Goal: Task Accomplishment & Management: Manage account settings

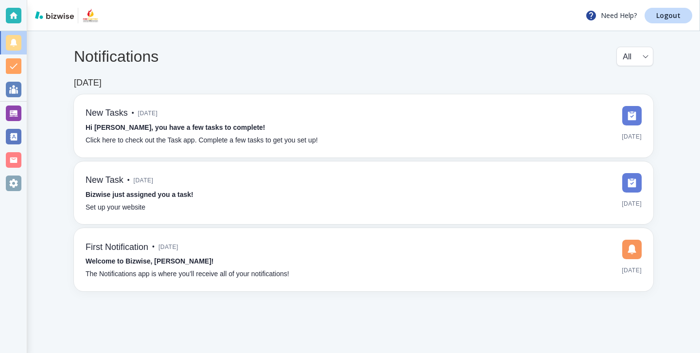
click at [24, 112] on div at bounding box center [13, 113] width 27 height 23
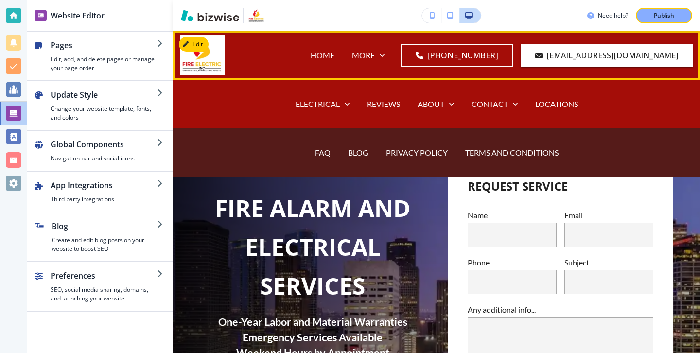
click at [361, 158] on div "BLOG" at bounding box center [358, 152] width 38 height 39
click at [361, 157] on p "BLOG" at bounding box center [358, 152] width 20 height 11
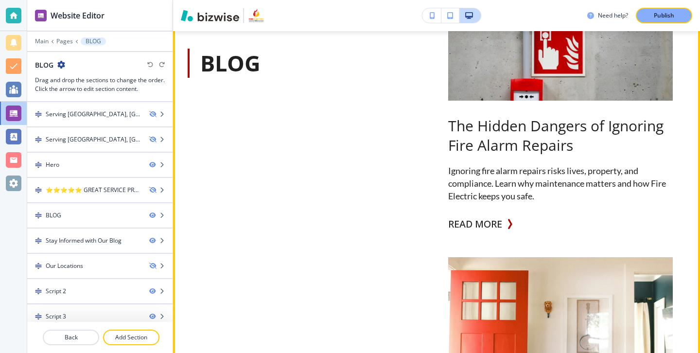
scroll to position [642, 0]
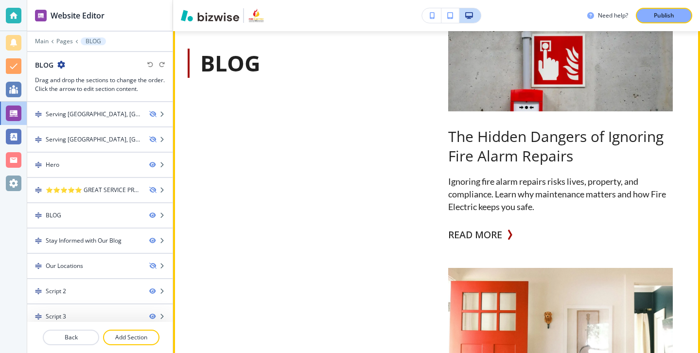
click at [504, 230] on div "READ MORE" at bounding box center [480, 234] width 64 height 19
click at [502, 232] on button "READ MORE" at bounding box center [475, 234] width 54 height 19
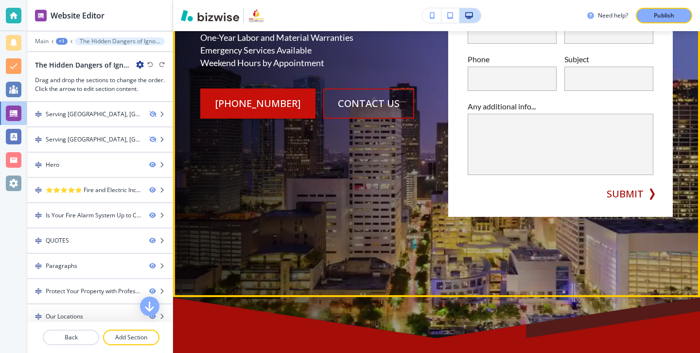
scroll to position [127, 0]
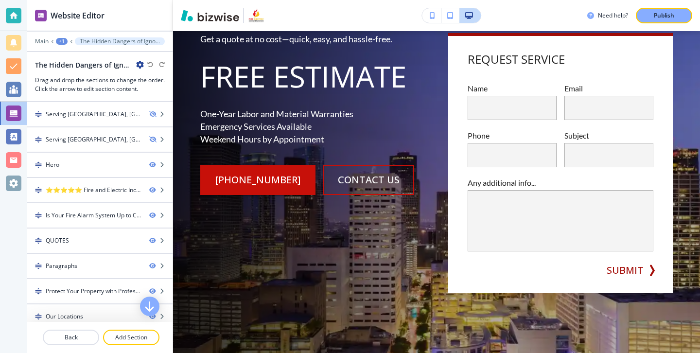
click at [141, 65] on icon "button" at bounding box center [140, 65] width 8 height 8
click at [146, 79] on p "Edit Page Settings" at bounding box center [167, 81] width 50 height 9
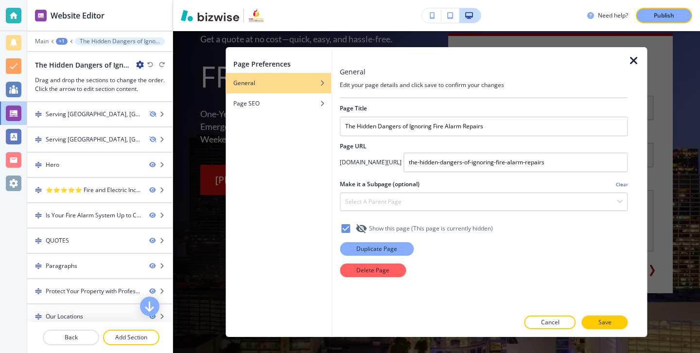
click at [382, 251] on p "Duplicate Page" at bounding box center [376, 248] width 41 height 9
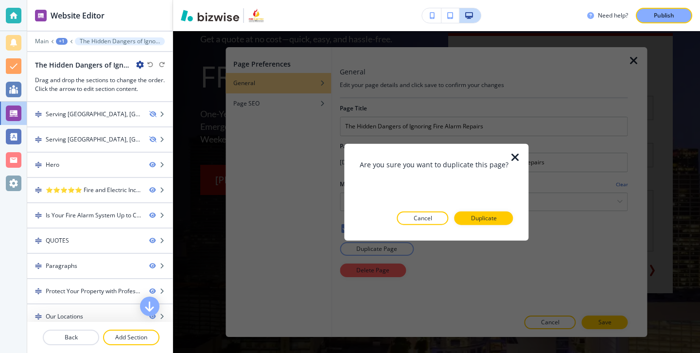
click at [484, 226] on div at bounding box center [436, 233] width 153 height 16
click at [485, 221] on p "Duplicate" at bounding box center [484, 217] width 26 height 9
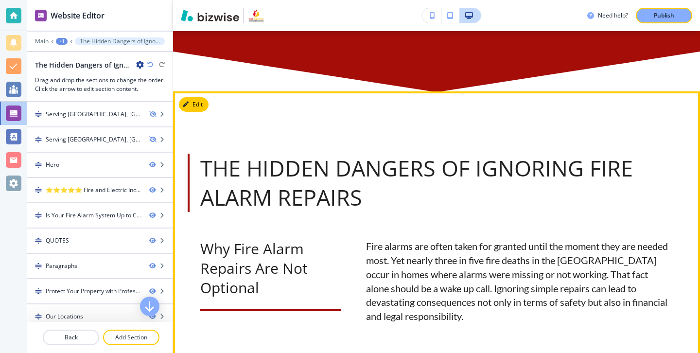
scroll to position [607, 0]
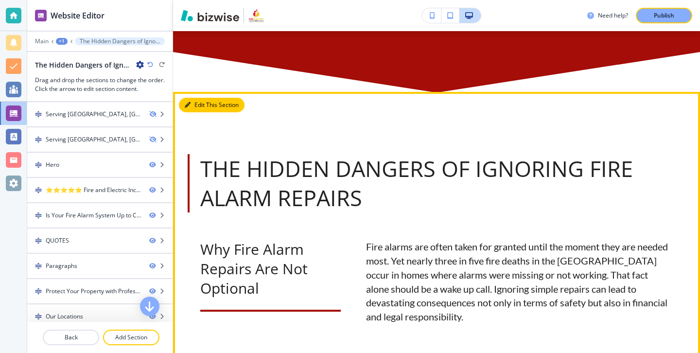
click at [200, 106] on button "Edit This Section" at bounding box center [212, 105] width 66 height 15
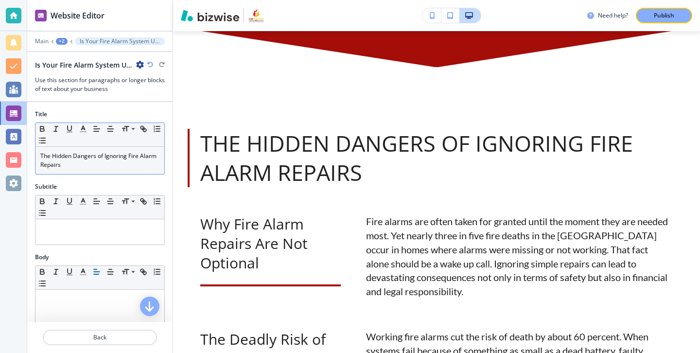
scroll to position [633, 0]
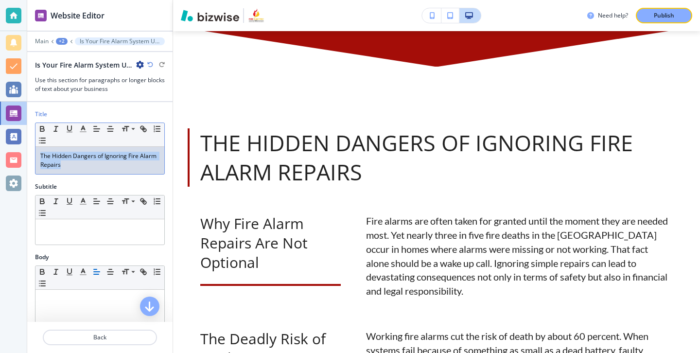
drag, startPoint x: 123, startPoint y: 168, endPoint x: 104, endPoint y: 136, distance: 37.5
click at [104, 136] on div "Small Normal Large Huge The Hidden Dangers of Ignoring Fire Alarm Repairs" at bounding box center [100, 148] width 130 height 52
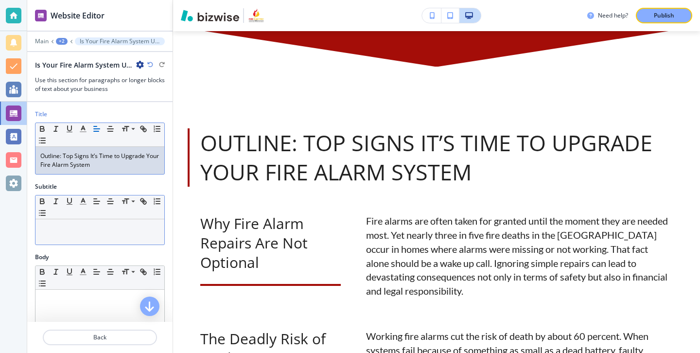
click at [105, 227] on p at bounding box center [99, 228] width 119 height 9
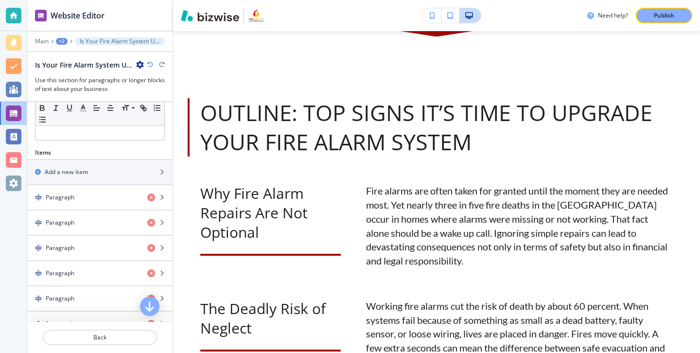
scroll to position [244, 0]
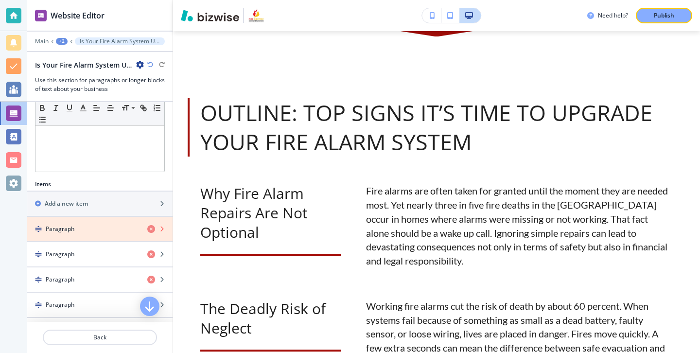
click at [152, 227] on icon "button" at bounding box center [151, 229] width 8 height 8
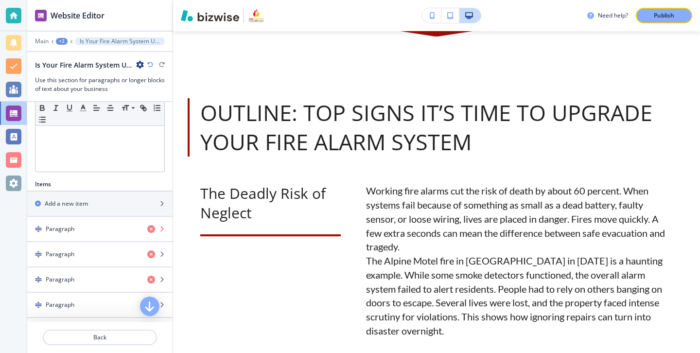
click at [152, 227] on icon "button" at bounding box center [151, 229] width 8 height 8
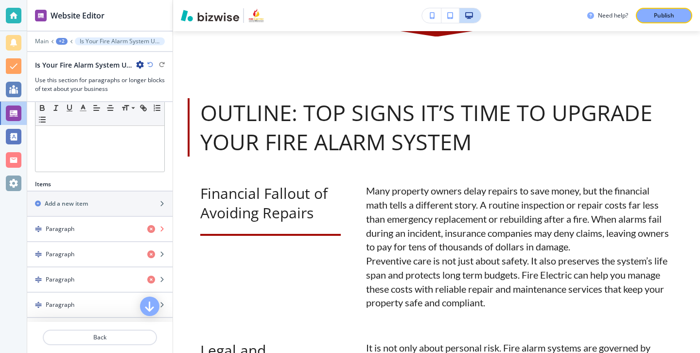
click at [152, 227] on icon "button" at bounding box center [151, 229] width 8 height 8
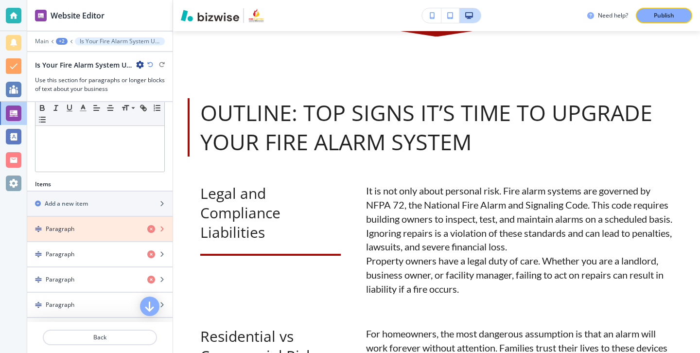
click at [152, 227] on icon "button" at bounding box center [151, 229] width 8 height 8
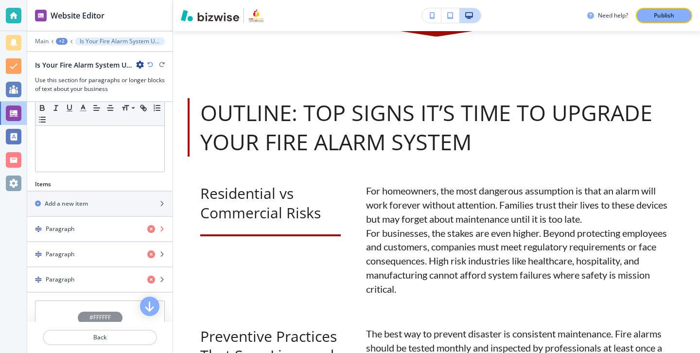
click at [152, 227] on icon "button" at bounding box center [151, 229] width 8 height 8
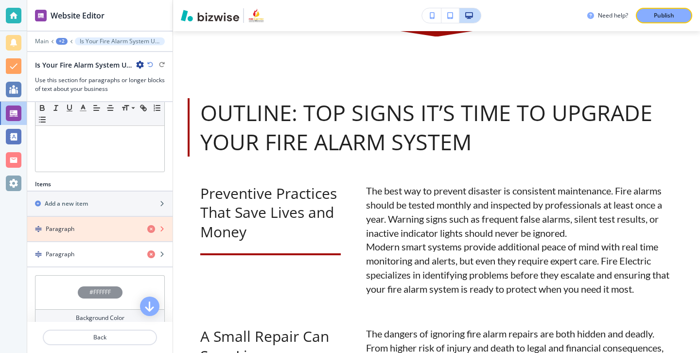
click at [152, 227] on icon "button" at bounding box center [151, 229] width 8 height 8
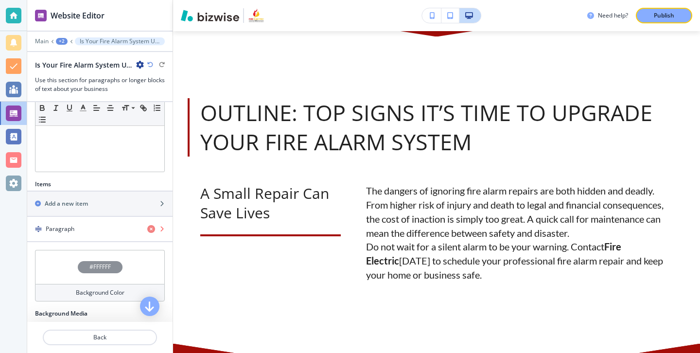
click at [152, 227] on icon "button" at bounding box center [151, 229] width 8 height 8
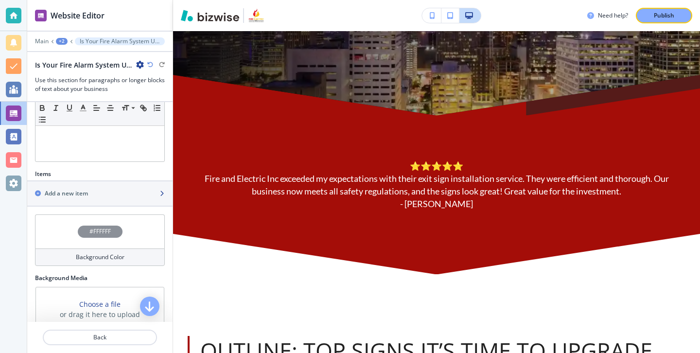
scroll to position [252, 0]
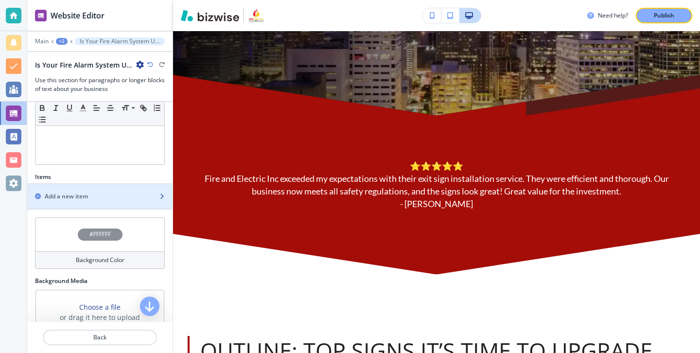
click at [129, 193] on div "Add a new item" at bounding box center [89, 196] width 124 height 9
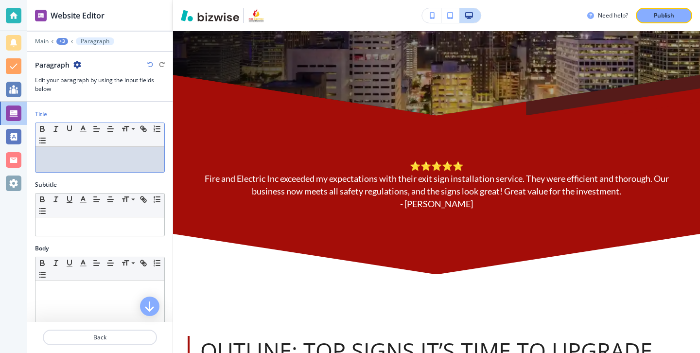
click at [121, 160] on p at bounding box center [99, 156] width 119 height 9
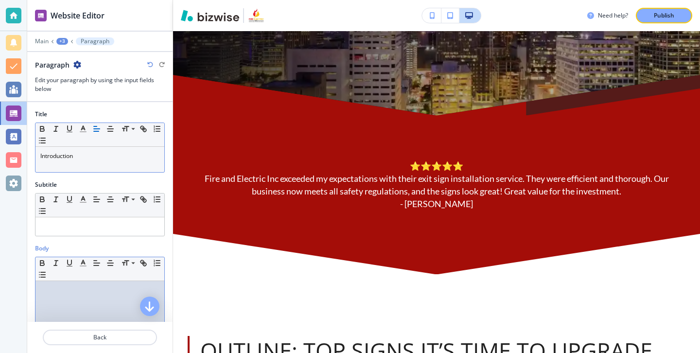
click at [87, 285] on div at bounding box center [99, 344] width 129 height 126
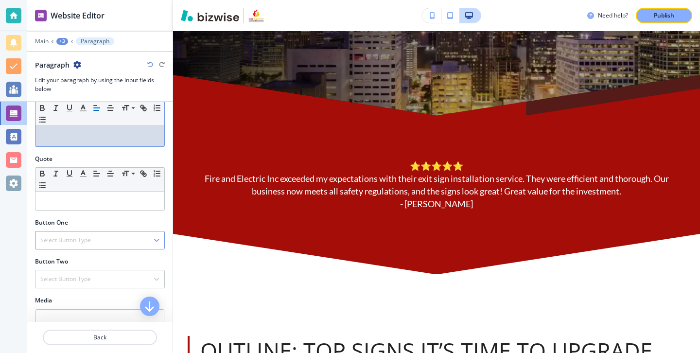
scroll to position [319, 0]
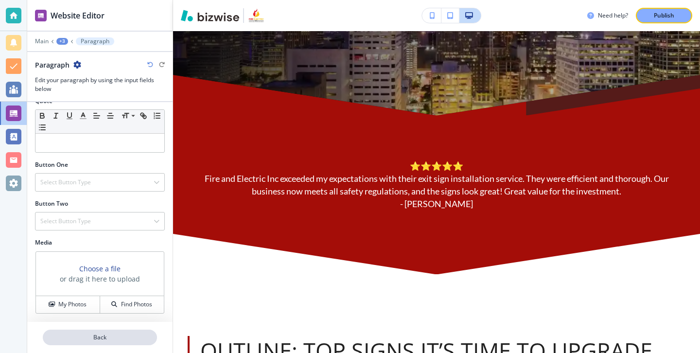
click at [107, 337] on p "Back" at bounding box center [100, 337] width 112 height 9
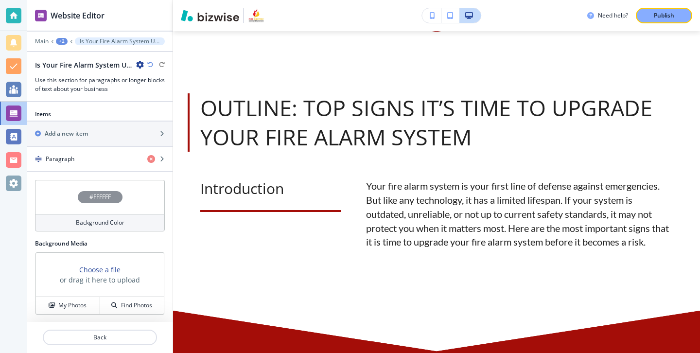
scroll to position [315, 0]
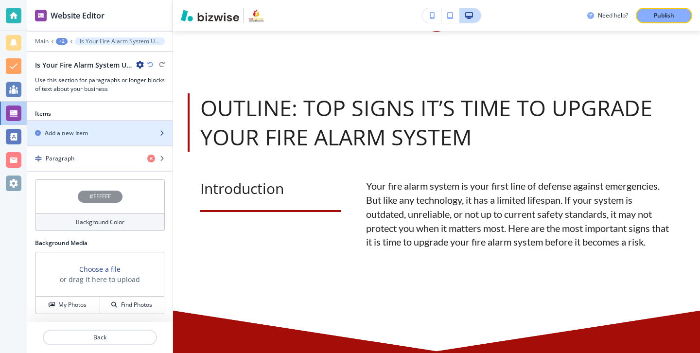
click at [95, 129] on div "Add a new item" at bounding box center [89, 133] width 124 height 9
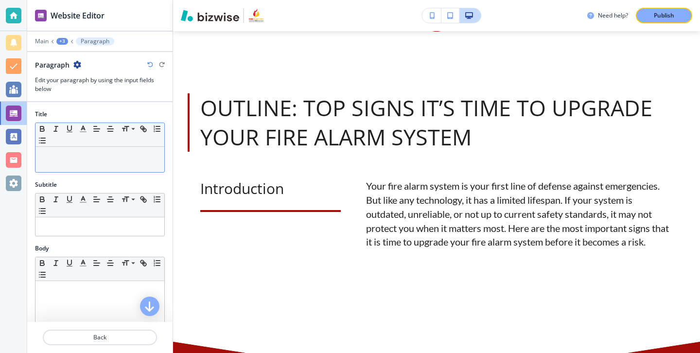
click at [149, 161] on div at bounding box center [99, 159] width 129 height 25
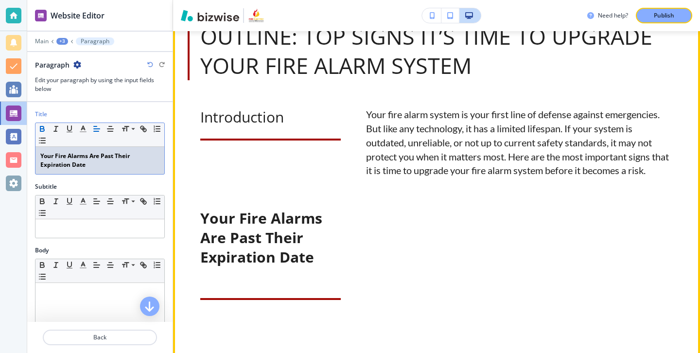
scroll to position [761, 0]
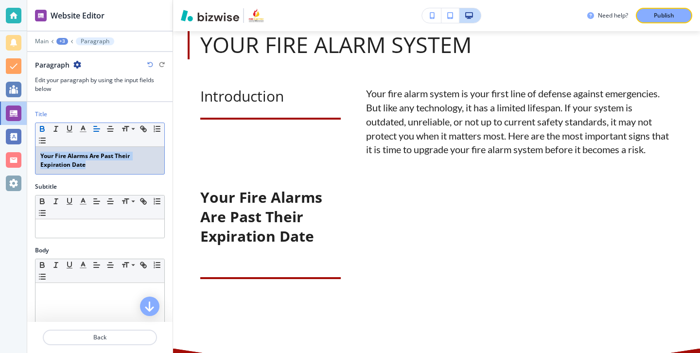
drag, startPoint x: 136, startPoint y: 161, endPoint x: 58, endPoint y: 144, distance: 79.6
click at [58, 144] on div "Small Normal Large Huge Your Fire Alarms Are Past Their Expiration Date" at bounding box center [100, 148] width 130 height 52
click at [43, 129] on icon "button" at bounding box center [42, 130] width 4 height 2
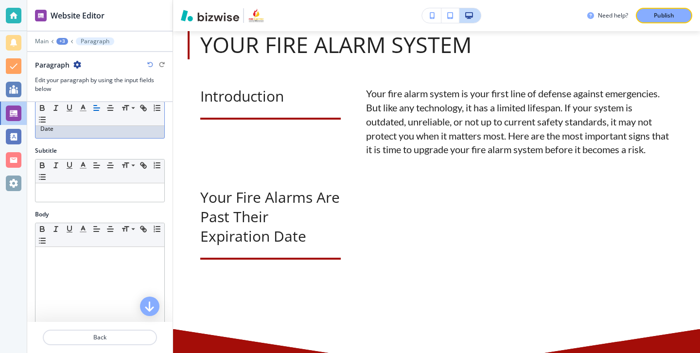
scroll to position [39, 0]
click at [93, 253] on p at bounding box center [99, 253] width 119 height 9
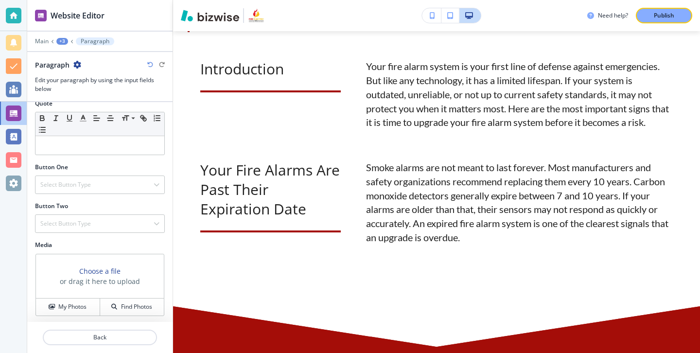
scroll to position [321, 0]
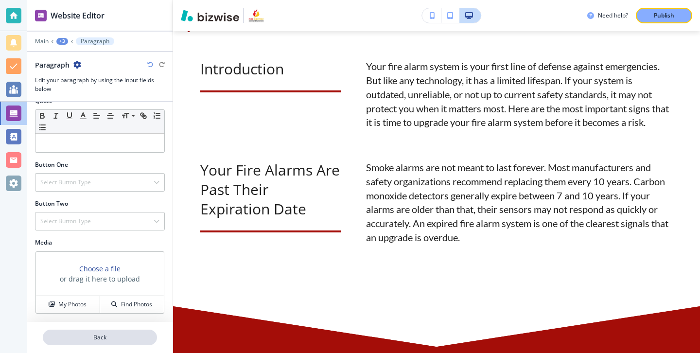
click at [100, 335] on p "Back" at bounding box center [100, 337] width 112 height 9
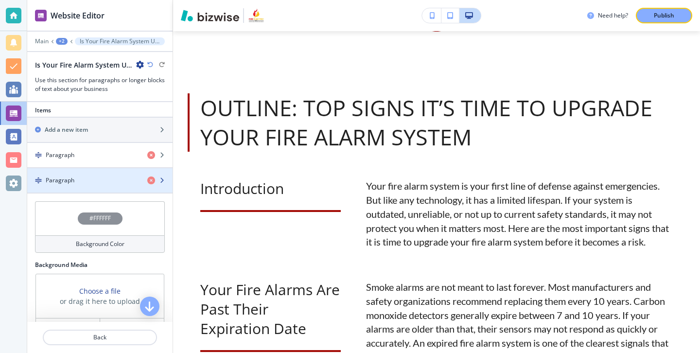
scroll to position [327, 0]
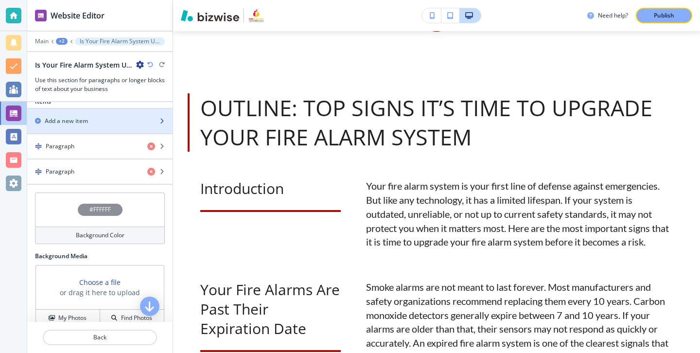
click at [102, 119] on div "Add a new item" at bounding box center [89, 121] width 124 height 9
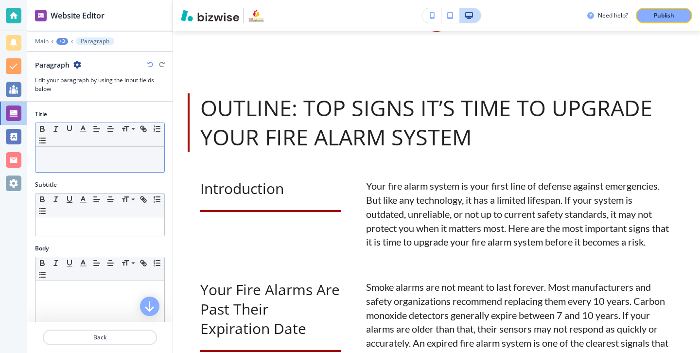
click at [89, 166] on div at bounding box center [99, 159] width 129 height 25
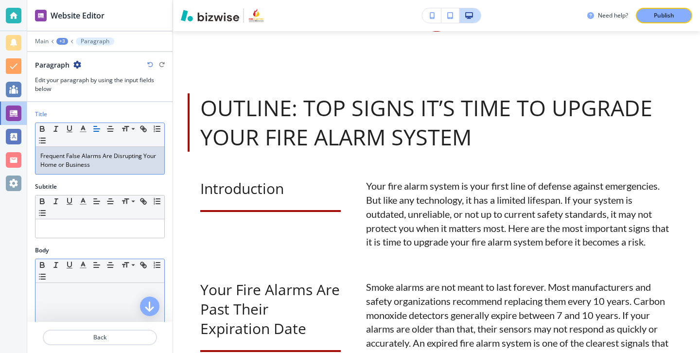
click at [98, 313] on div at bounding box center [99, 346] width 129 height 126
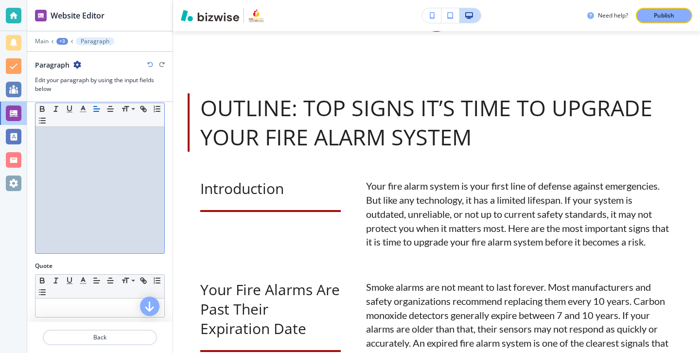
scroll to position [167, 0]
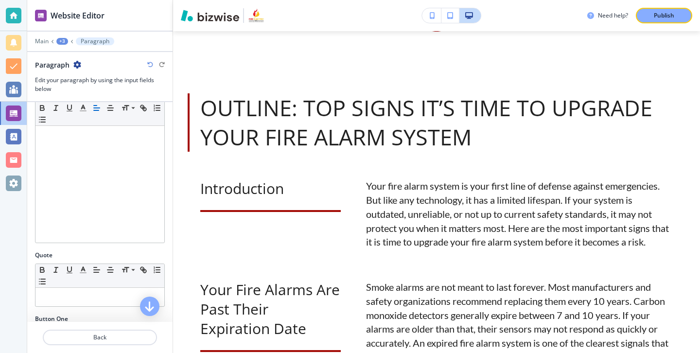
click at [167, 174] on div "Body Small Normal Large Huge" at bounding box center [99, 165] width 145 height 172
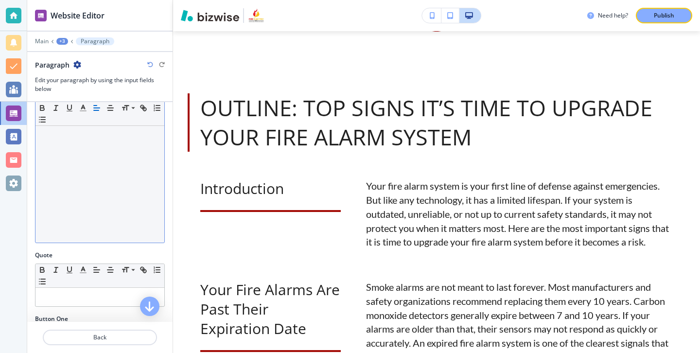
click at [152, 173] on div at bounding box center [99, 179] width 129 height 126
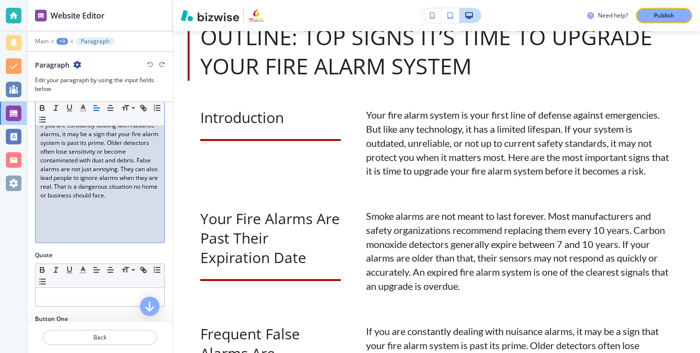
scroll to position [321, 0]
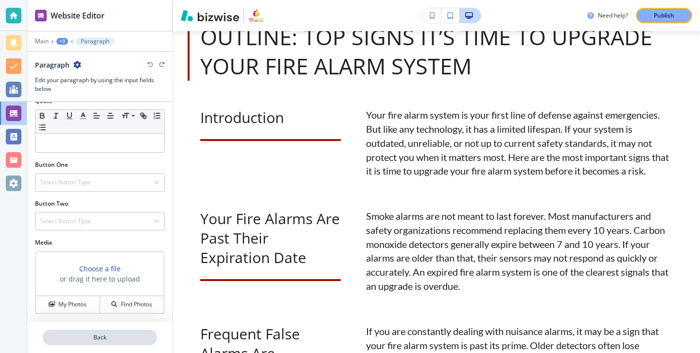
click at [124, 333] on p "Back" at bounding box center [100, 337] width 112 height 9
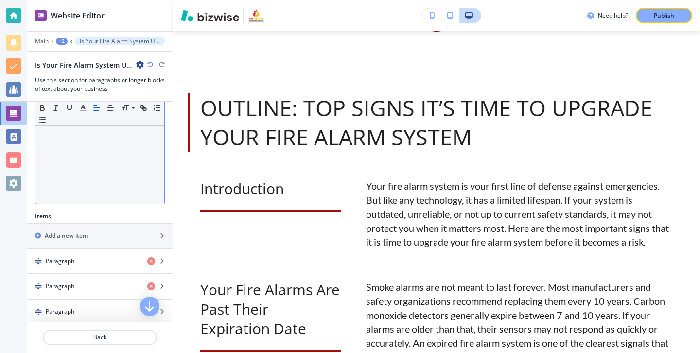
scroll to position [234, 0]
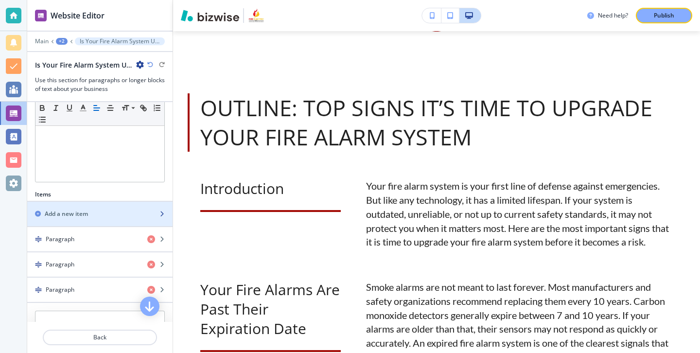
click at [133, 221] on div "button" at bounding box center [99, 222] width 145 height 8
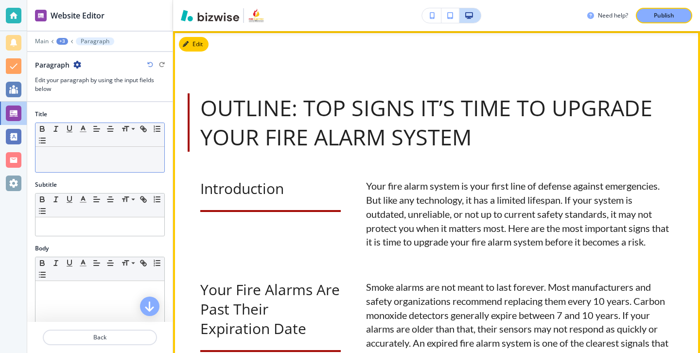
click at [156, 170] on div at bounding box center [99, 159] width 129 height 25
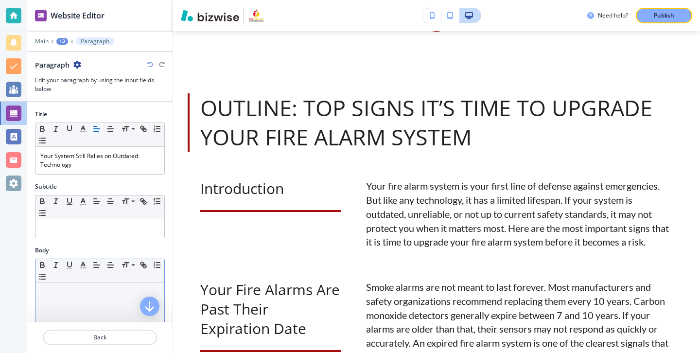
click at [123, 278] on div "Small Normal Large Huge" at bounding box center [99, 271] width 129 height 24
click at [132, 291] on p at bounding box center [99, 292] width 119 height 9
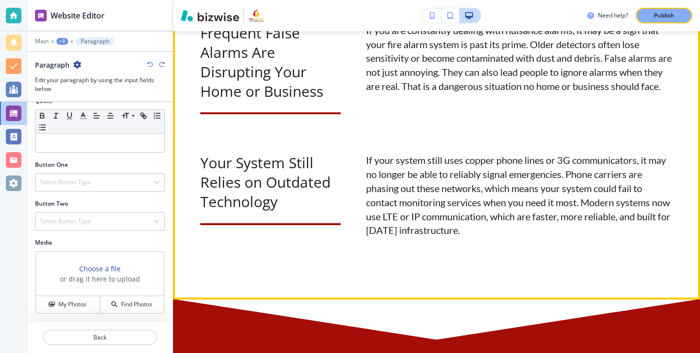
scroll to position [1081, 0]
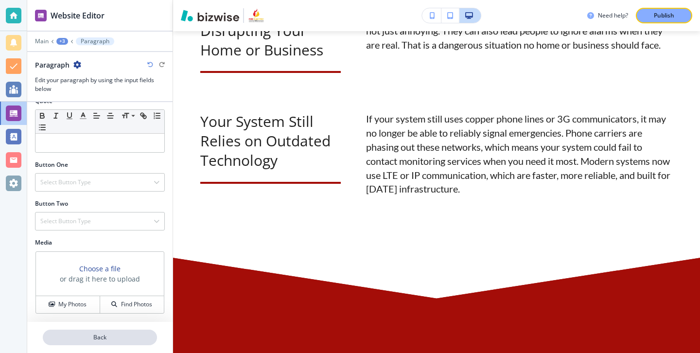
click at [101, 337] on p "Back" at bounding box center [100, 337] width 112 height 9
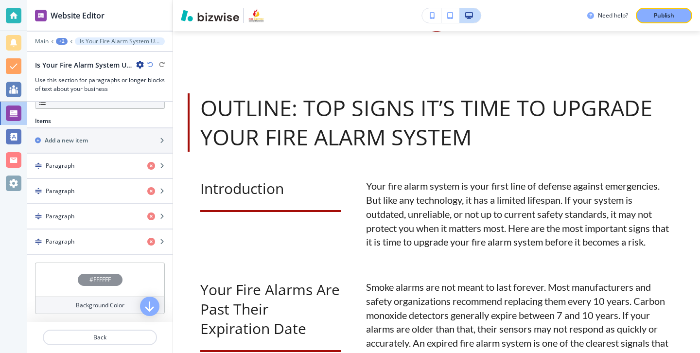
scroll to position [252, 0]
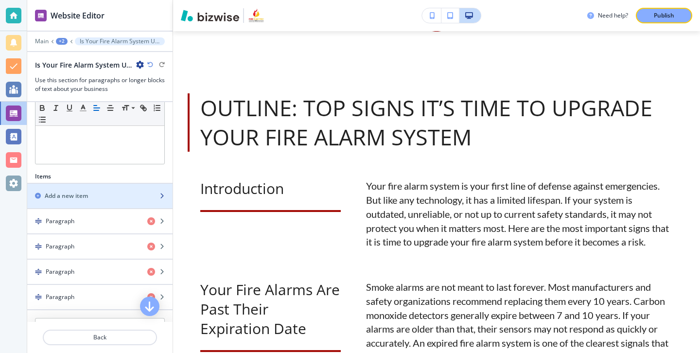
click at [111, 206] on div "button" at bounding box center [99, 204] width 145 height 8
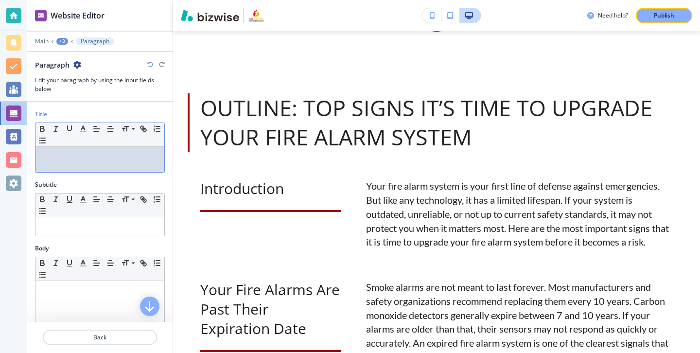
click at [154, 154] on p at bounding box center [99, 156] width 119 height 9
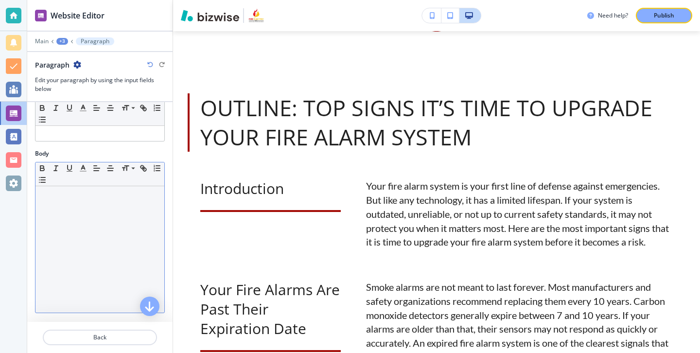
scroll to position [96, 0]
click at [121, 193] on p at bounding box center [99, 196] width 119 height 9
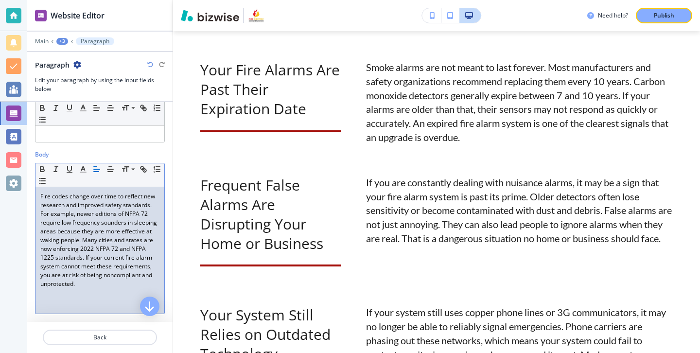
scroll to position [309, 0]
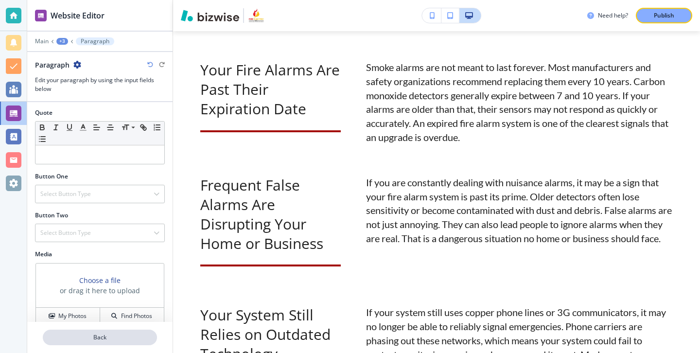
click at [121, 336] on p "Back" at bounding box center [100, 337] width 112 height 9
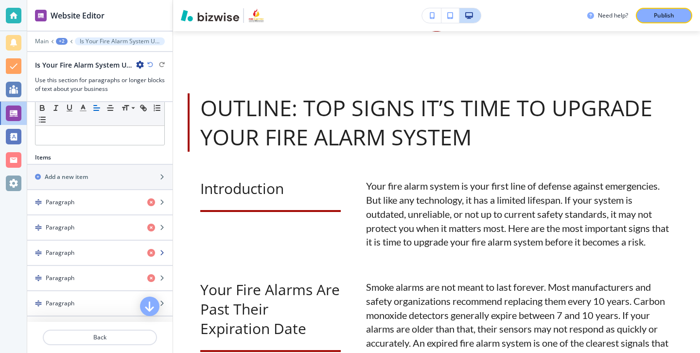
scroll to position [256, 0]
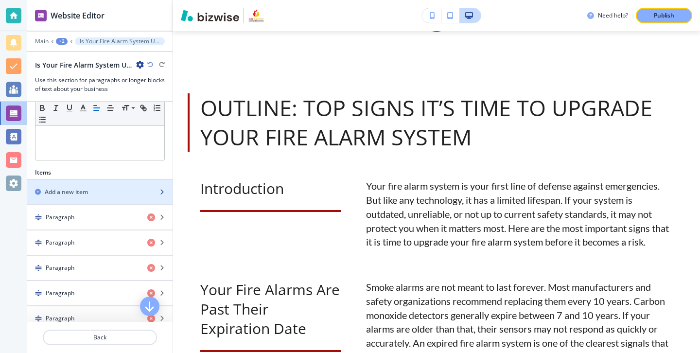
click at [132, 198] on div "button" at bounding box center [99, 200] width 145 height 8
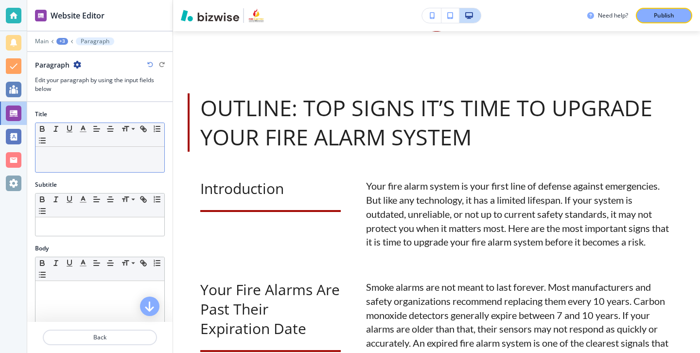
click at [133, 165] on div at bounding box center [99, 159] width 129 height 25
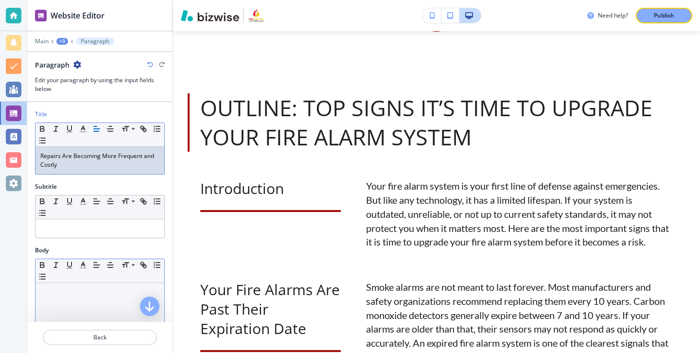
click at [112, 295] on p at bounding box center [99, 292] width 119 height 9
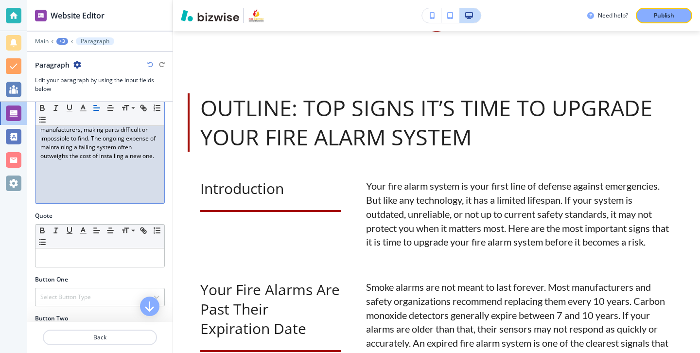
scroll to position [306, 0]
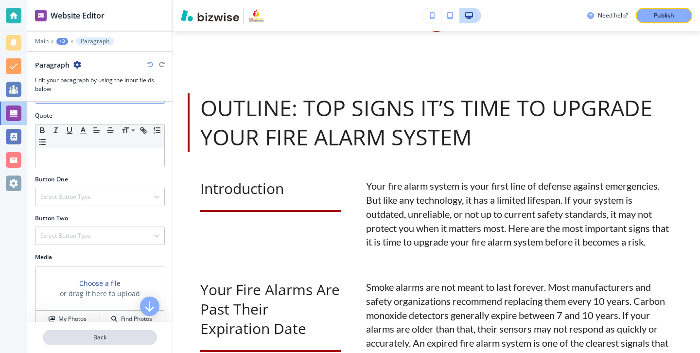
click at [137, 340] on p "Back" at bounding box center [100, 337] width 112 height 9
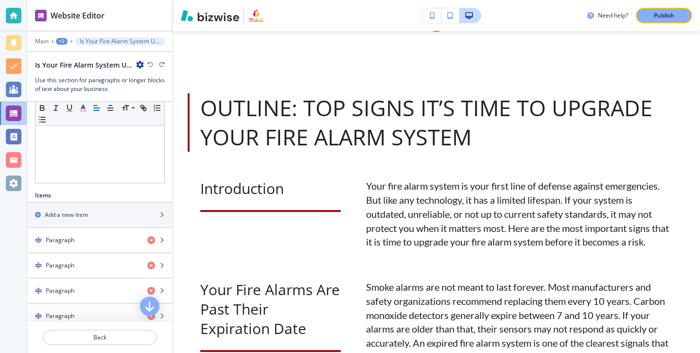
scroll to position [232, 0]
click at [125, 211] on div "button" at bounding box center [99, 208] width 145 height 8
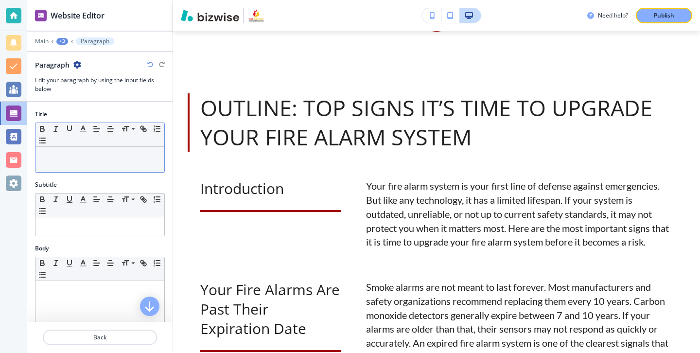
click at [121, 160] on div at bounding box center [99, 159] width 129 height 25
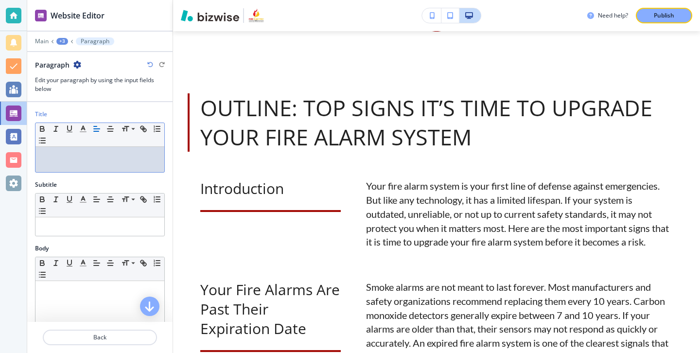
paste div
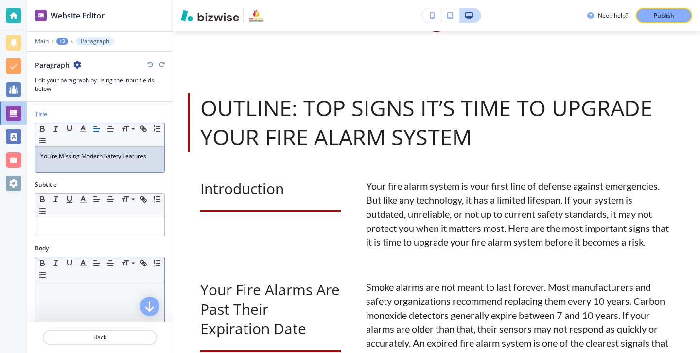
click at [114, 288] on p at bounding box center [99, 290] width 119 height 9
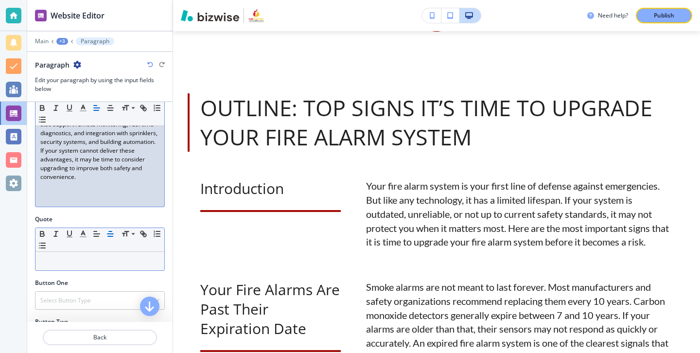
scroll to position [244, 0]
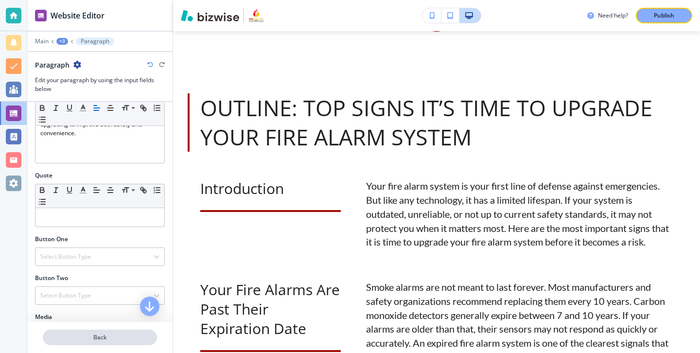
click at [105, 335] on p "Back" at bounding box center [100, 337] width 112 height 9
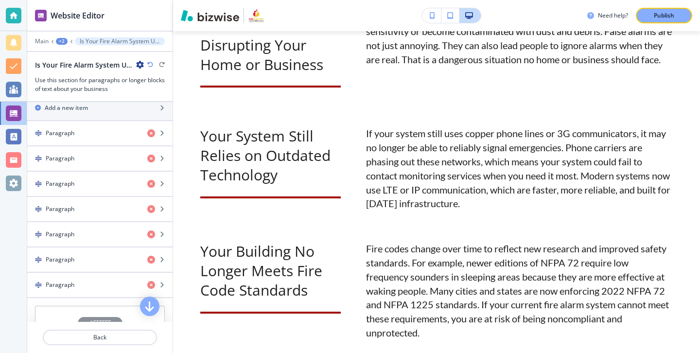
scroll to position [302, 0]
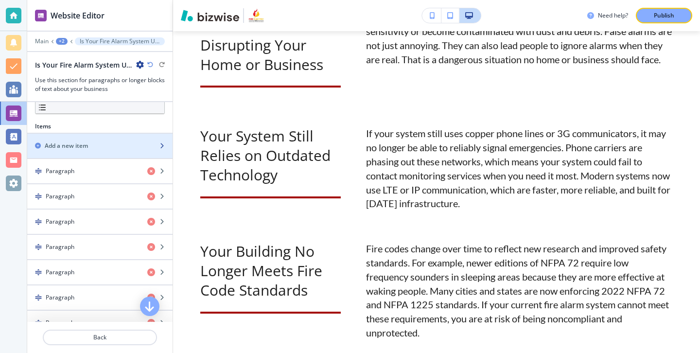
click at [117, 139] on div "button" at bounding box center [99, 138] width 145 height 8
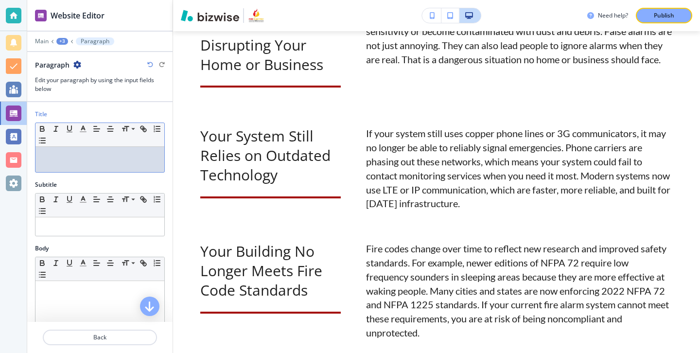
click at [96, 161] on div at bounding box center [99, 159] width 129 height 25
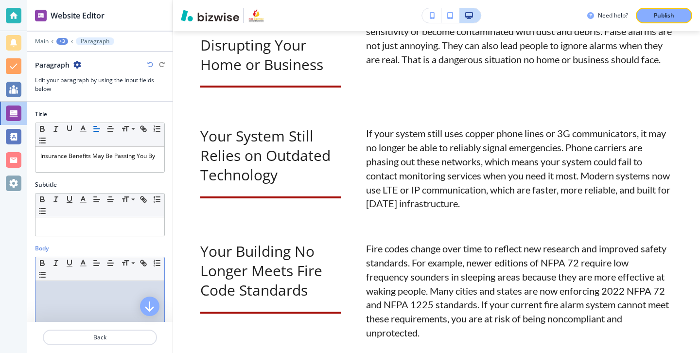
click at [107, 294] on p at bounding box center [99, 290] width 119 height 9
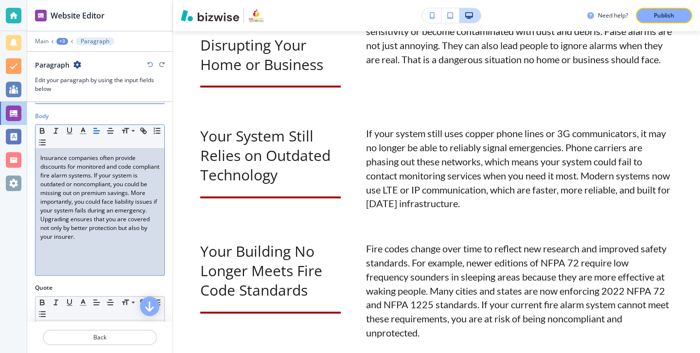
scroll to position [319, 0]
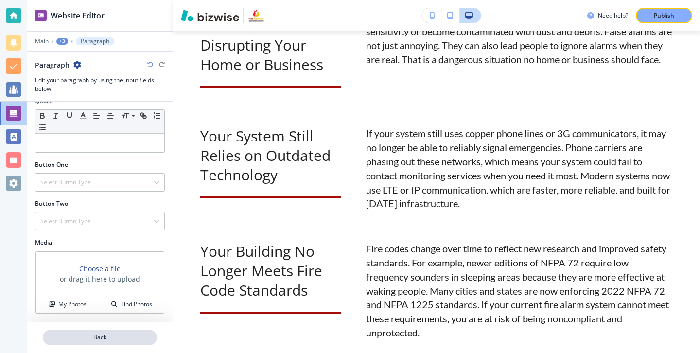
click at [116, 335] on p "Back" at bounding box center [100, 337] width 112 height 9
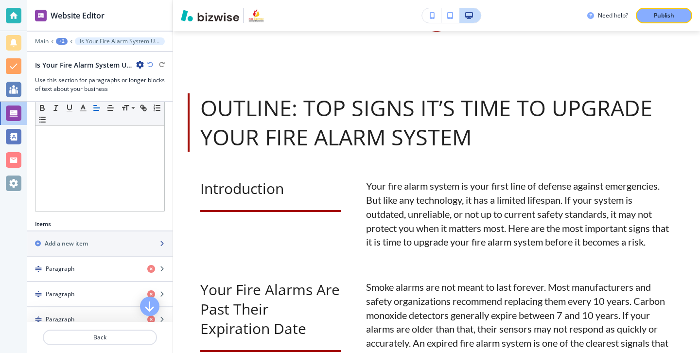
scroll to position [189, 0]
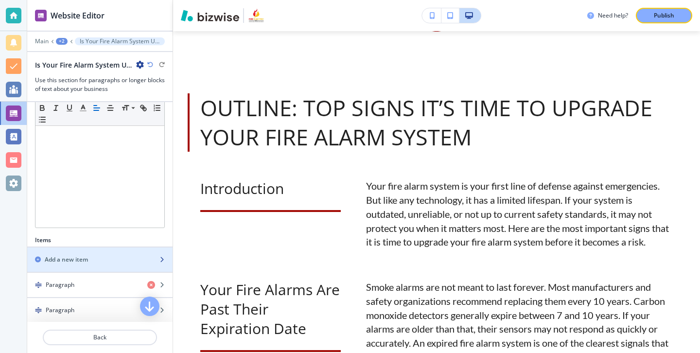
click at [115, 250] on div "button" at bounding box center [99, 251] width 145 height 8
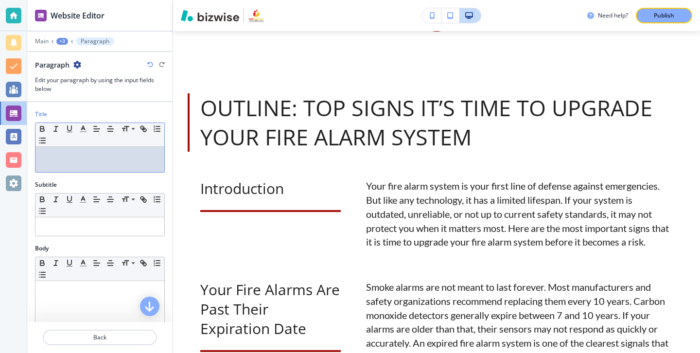
click at [91, 175] on div "Title Small Normal Large Huge" at bounding box center [99, 145] width 145 height 70
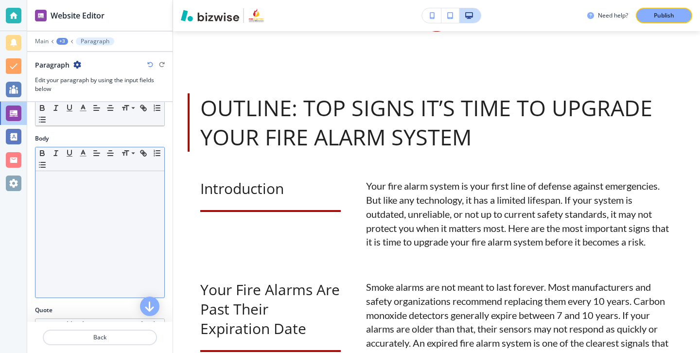
scroll to position [123, 0]
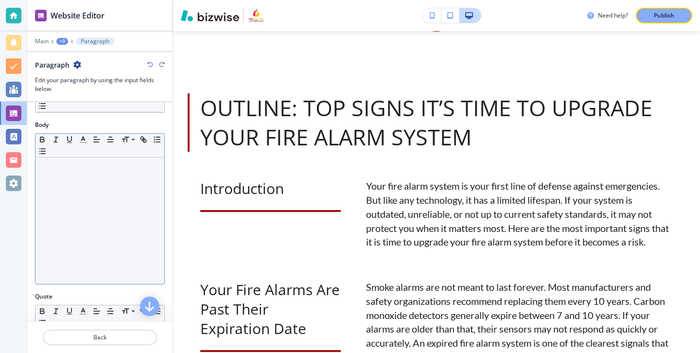
click at [94, 200] on div at bounding box center [99, 220] width 129 height 126
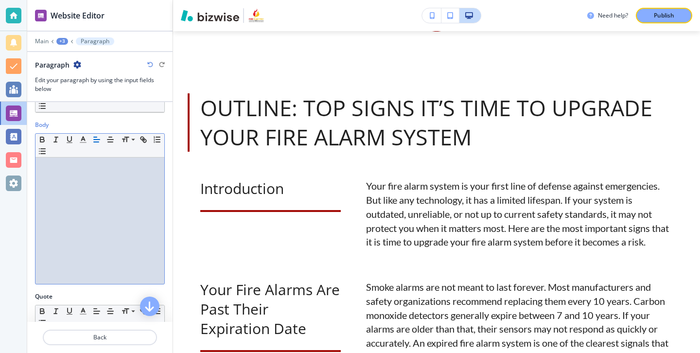
click at [151, 225] on div at bounding box center [99, 220] width 129 height 126
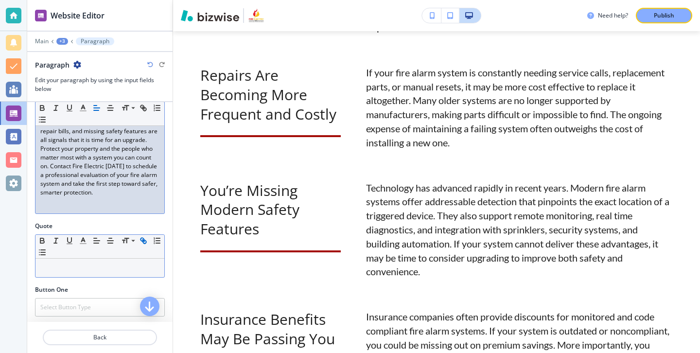
scroll to position [319, 0]
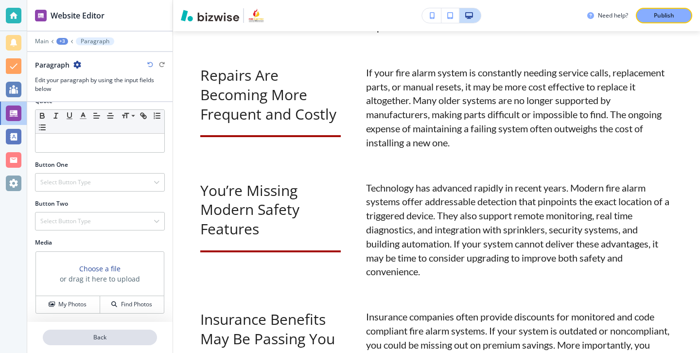
click at [119, 337] on p "Back" at bounding box center [100, 337] width 112 height 9
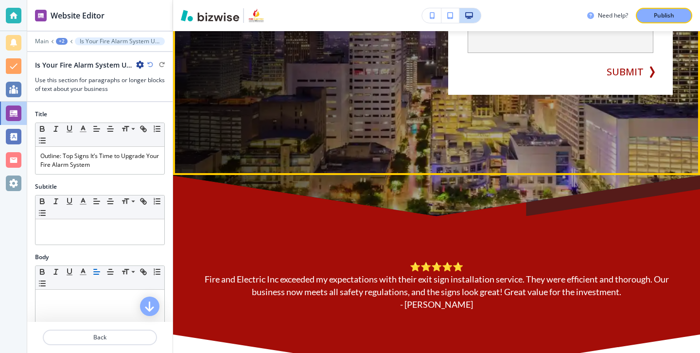
scroll to position [438, 0]
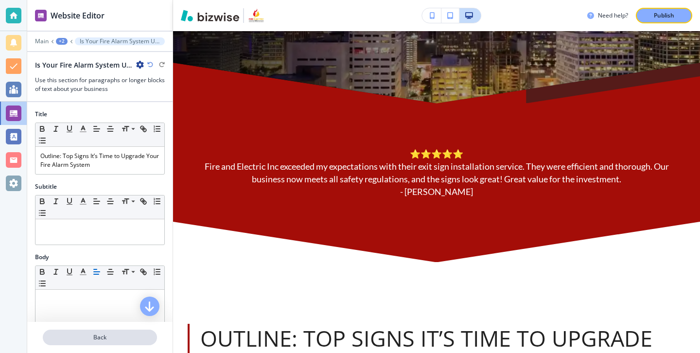
click at [93, 338] on p "Back" at bounding box center [100, 337] width 112 height 9
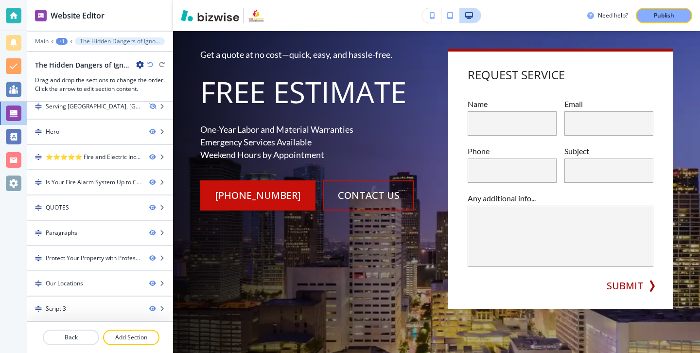
scroll to position [0, 0]
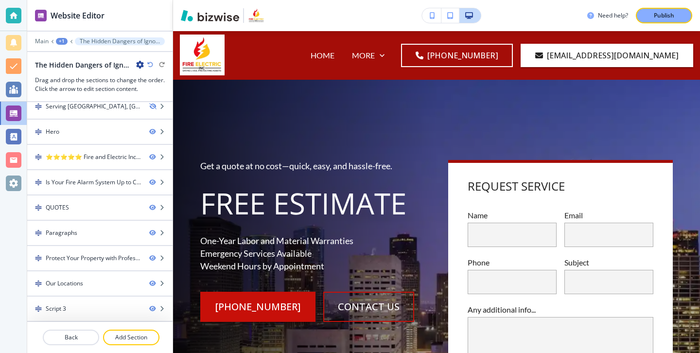
click at [139, 67] on icon "button" at bounding box center [140, 65] width 8 height 8
click at [147, 85] on p "Edit Page Settings" at bounding box center [167, 81] width 50 height 9
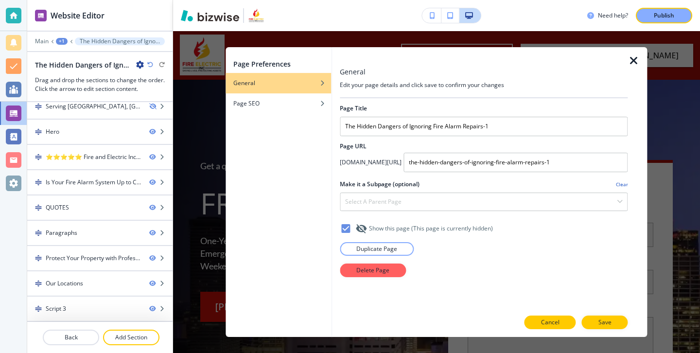
click at [567, 326] on button "Cancel" at bounding box center [550, 322] width 52 height 14
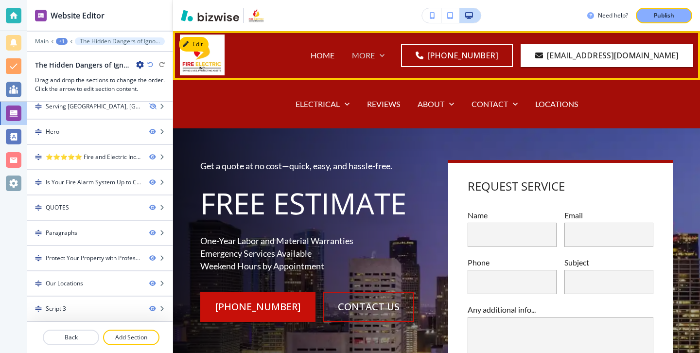
click at [375, 57] on p "MORE" at bounding box center [363, 55] width 23 height 11
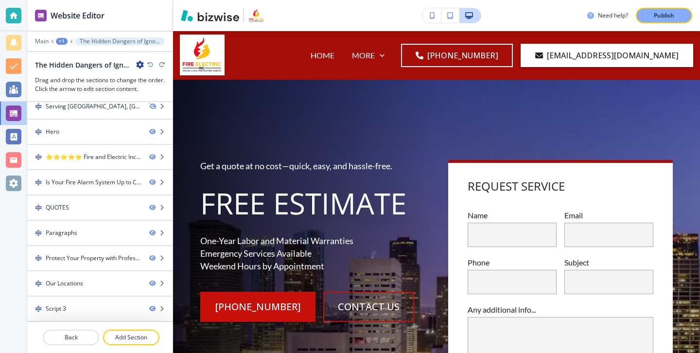
click at [140, 67] on icon "button" at bounding box center [140, 65] width 8 height 8
click at [157, 78] on p "Edit Page Settings" at bounding box center [167, 81] width 50 height 9
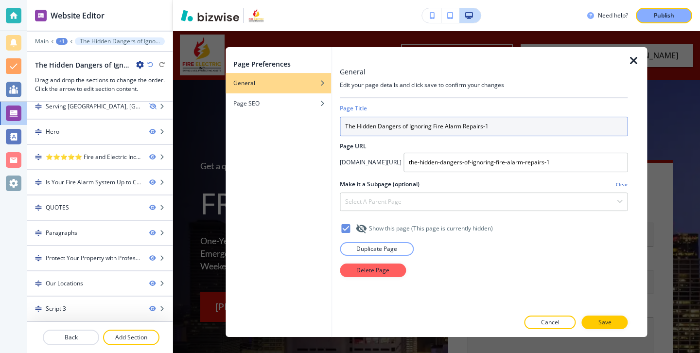
click at [475, 122] on input "The Hidden Dangers of Ignoring Fire Alarm Repairs-1" at bounding box center [484, 126] width 288 height 19
click at [400, 121] on input "outline:" at bounding box center [484, 126] width 288 height 19
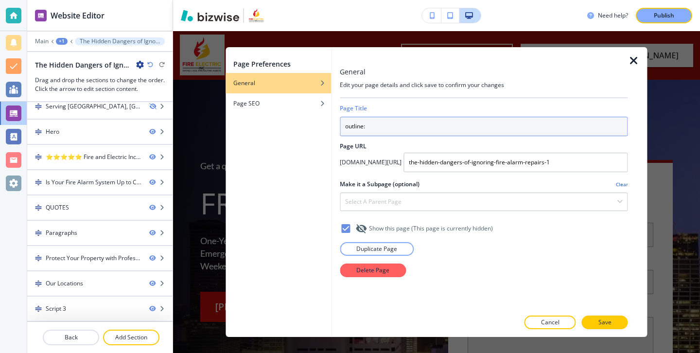
paste input "Outline: Top Signs It’s Time to Upgrade Your Fire Alarm System"
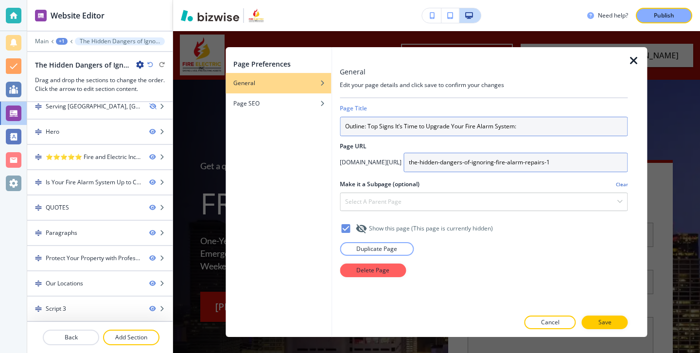
type input "Outline: Top Signs It’s Time to Upgrade Your Fire Alarm System:"
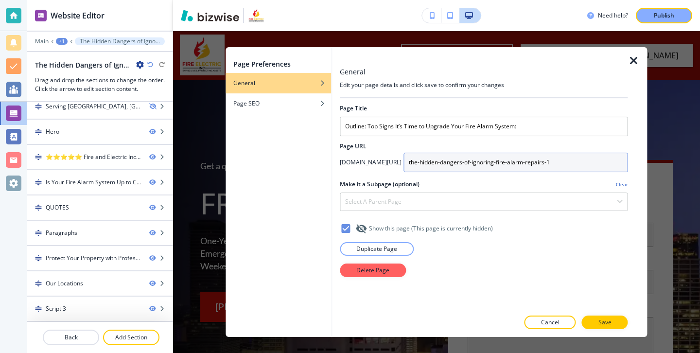
drag, startPoint x: 549, startPoint y: 162, endPoint x: 370, endPoint y: 156, distance: 179.0
click at [369, 156] on div "fireandelectric.com/ the-hidden-dangers-of-ignoring-fire-alarm-repairs-1" at bounding box center [484, 162] width 288 height 19
type input "outline-top-signs-its-time-to-upgrade-your-fire-alarm-system"
click at [361, 207] on div "Select a parent page" at bounding box center [483, 201] width 287 height 17
click at [315, 185] on div "Page Preferences General Page SEO" at bounding box center [277, 192] width 105 height 290
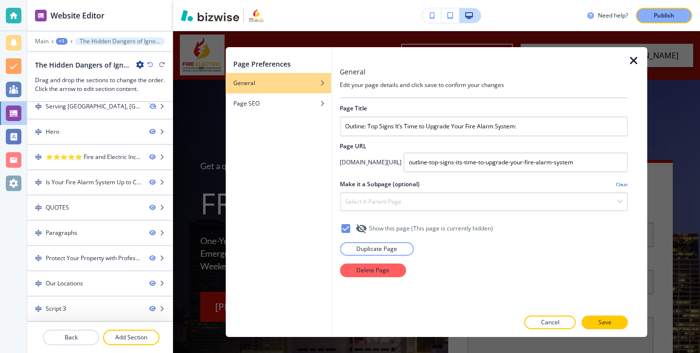
click at [304, 114] on div "Page Preferences General Page SEO" at bounding box center [277, 192] width 105 height 290
click at [304, 110] on div "button" at bounding box center [277, 111] width 105 height 6
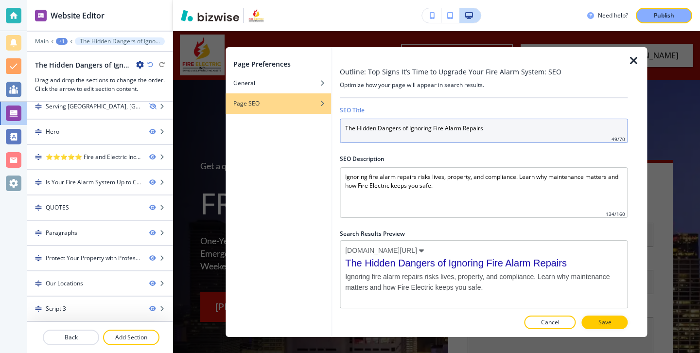
drag, startPoint x: 508, startPoint y: 123, endPoint x: 477, endPoint y: 140, distance: 35.0
click at [476, 142] on input "The Hidden Dangers of Ignoring Fire Alarm Repairs" at bounding box center [484, 131] width 288 height 24
paste input "Outline: Top Signs It’s Time to Upgrade Your Fire Alarm System"
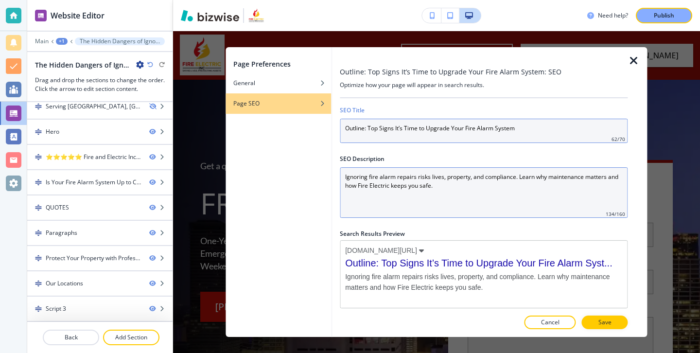
type input "Outline: Top Signs It’s Time to Upgrade Your Fire Alarm System"
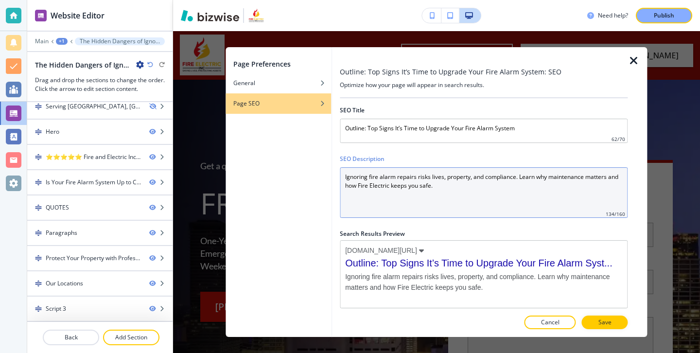
drag, startPoint x: 560, startPoint y: 214, endPoint x: 356, endPoint y: 172, distance: 208.4
click at [356, 172] on Description "Ignoring fire alarm repairs risks lives, property, and compliance. Learn why ma…" at bounding box center [484, 192] width 288 height 51
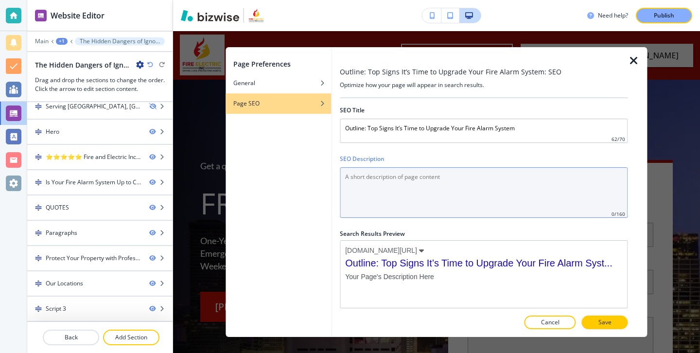
paste Description "Discover the top signs your fire alarm system needs an upgrade. Learn when to r…"
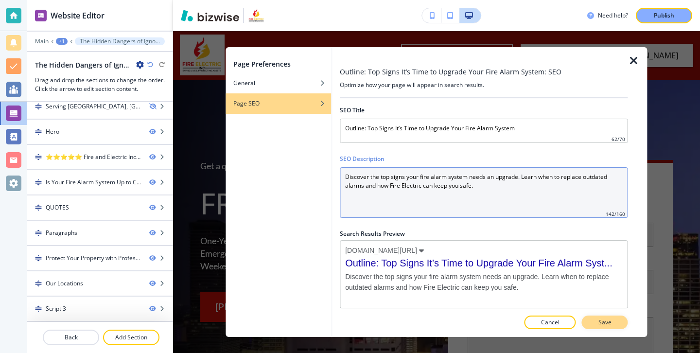
type Description "Discover the top signs your fire alarm system needs an upgrade. Learn when to r…"
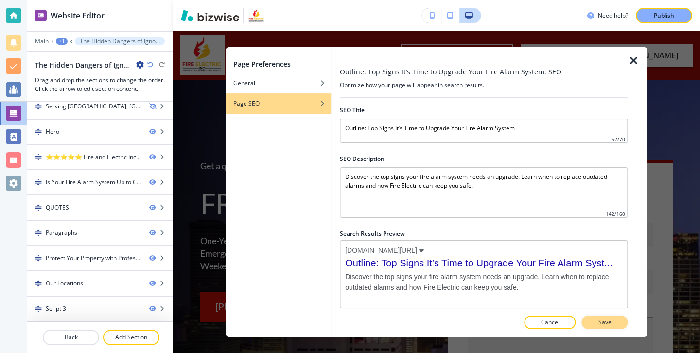
click at [610, 317] on button "Save" at bounding box center [605, 322] width 46 height 14
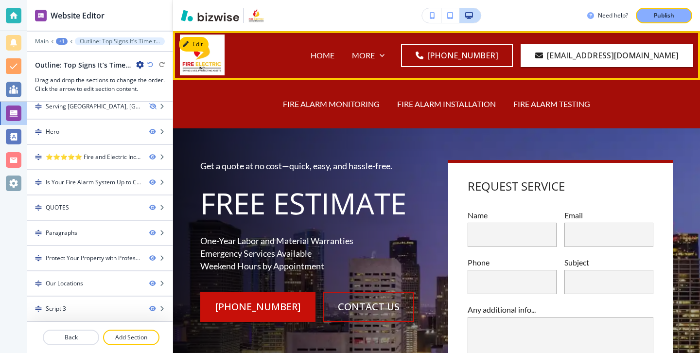
click at [343, 75] on div "FIRE ALARM SYSTEMS FIRE ALARM MONITORING FIRE ALARM INSTALLATION FIRE ALARM TES…" at bounding box center [290, 94] width 105 height 39
click at [325, 88] on p "FIRE ALARM SYSTEMS" at bounding box center [285, 93] width 78 height 11
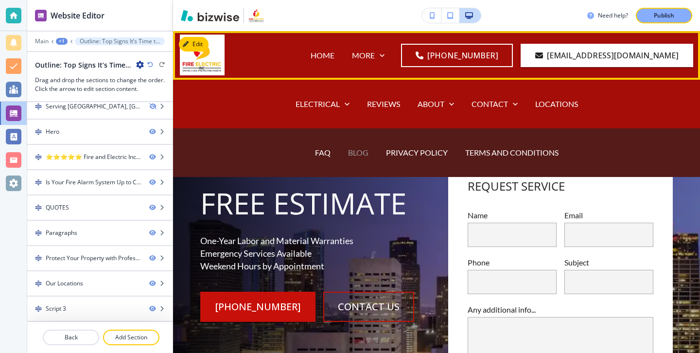
click at [349, 155] on p "BLOG" at bounding box center [358, 152] width 20 height 11
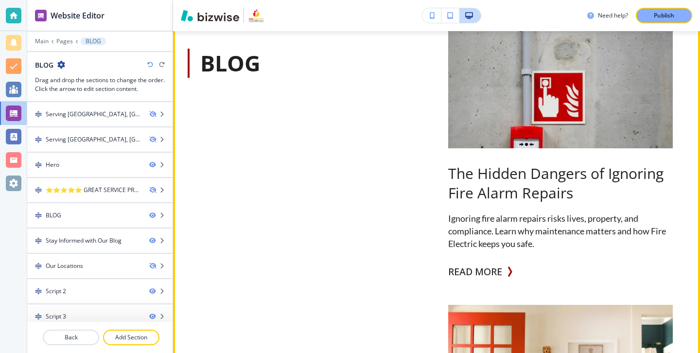
scroll to position [559, 0]
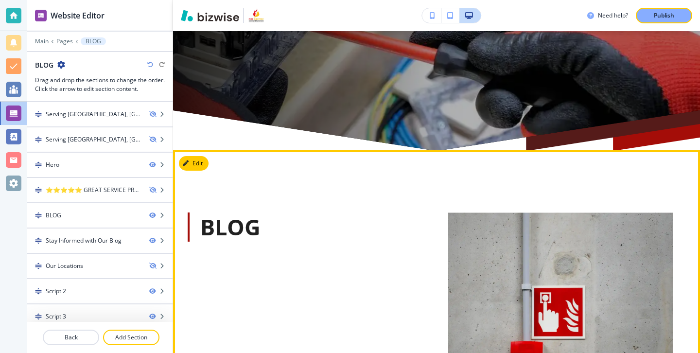
click at [204, 167] on button "Edit" at bounding box center [194, 163] width 30 height 15
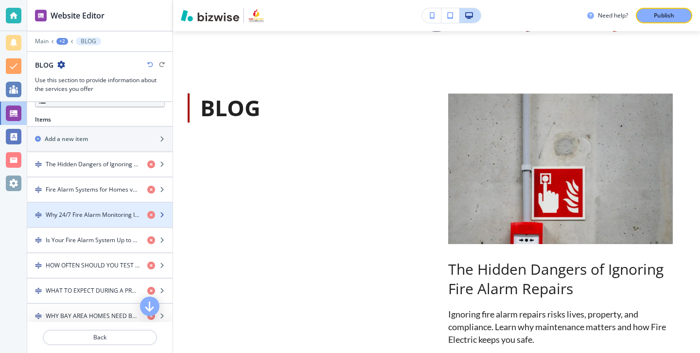
scroll to position [243, 0]
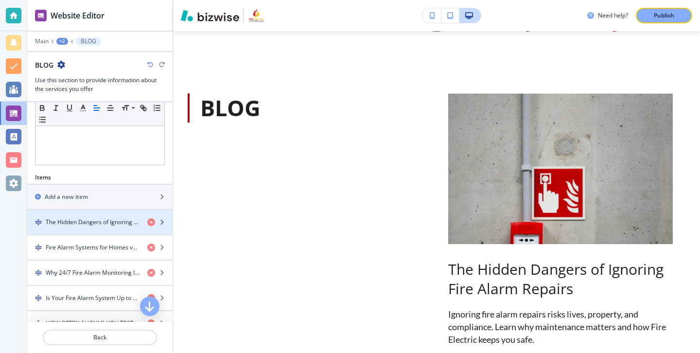
click at [96, 226] on div "button" at bounding box center [99, 230] width 145 height 8
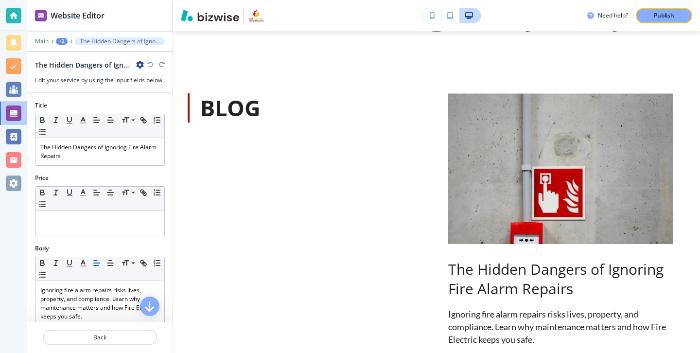
click at [139, 60] on div "The Hidden Dangers of Ignoring Fire Alarm Repairs" at bounding box center [89, 65] width 109 height 10
click at [139, 61] on icon "button" at bounding box center [140, 65] width 8 height 8
click at [170, 104] on button "Duplicate The Hidden Dangers of Ignoring Fire Alarm Repairs" at bounding box center [167, 98] width 62 height 17
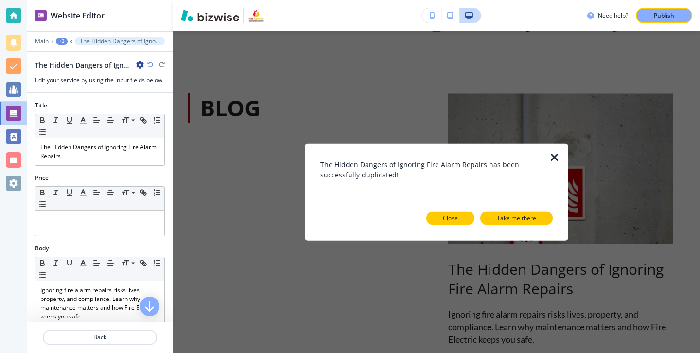
click at [444, 217] on p "Close" at bounding box center [450, 217] width 15 height 9
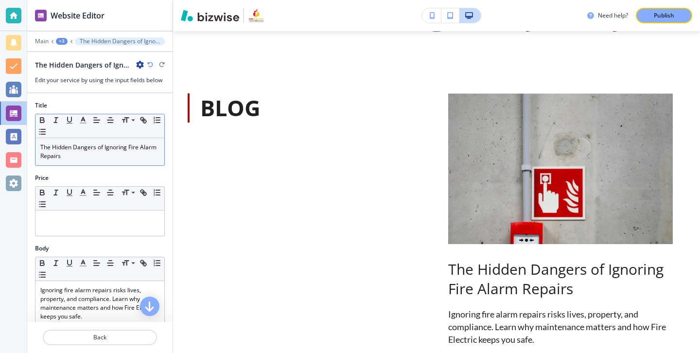
click at [139, 149] on p "The Hidden Dangers of Ignoring Fire Alarm Repairs" at bounding box center [99, 151] width 119 height 17
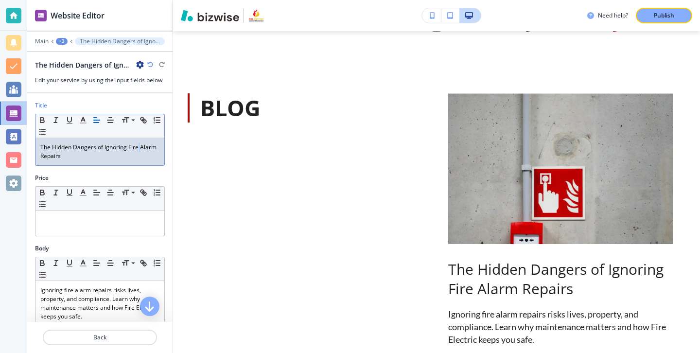
click at [139, 149] on p "The Hidden Dangers of Ignoring Fire Alarm Repairs" at bounding box center [99, 151] width 119 height 17
click at [137, 151] on p "The Hidden Dangers of Ignoring Fire Alarm Repairs" at bounding box center [99, 151] width 119 height 17
drag, startPoint x: 137, startPoint y: 157, endPoint x: 41, endPoint y: 128, distance: 100.2
click at [41, 128] on div "Small Normal Large Huge The Hidden Dangers of Ignoring Fire Alarm Repairs" at bounding box center [100, 140] width 130 height 52
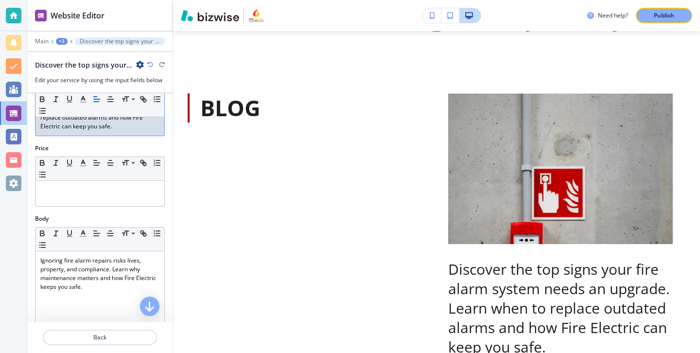
scroll to position [52, 0]
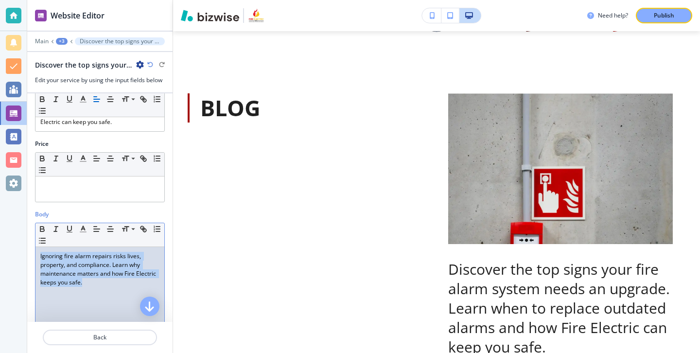
drag, startPoint x: 115, startPoint y: 292, endPoint x: 9, endPoint y: 255, distance: 111.7
click at [9, 256] on div "Website Editor Main +3 Discover the top signs your fire alarm system needs an u…" at bounding box center [350, 176] width 700 height 353
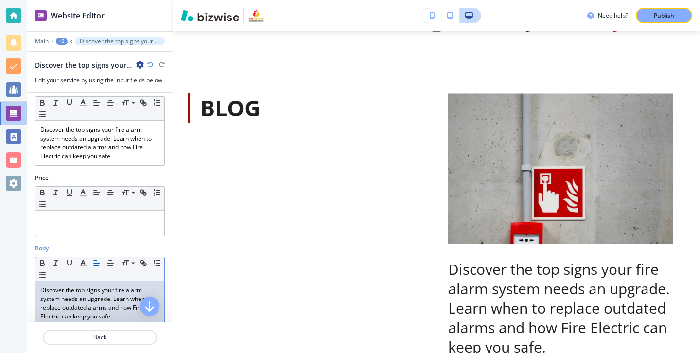
scroll to position [0, 0]
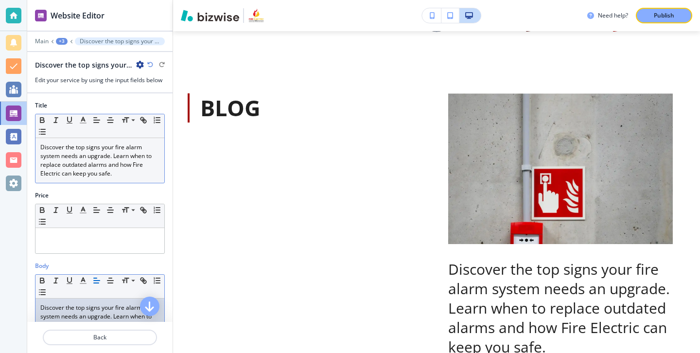
click at [122, 165] on p "Discover the top signs your fire alarm system needs an upgrade. Learn when to r…" at bounding box center [99, 160] width 119 height 35
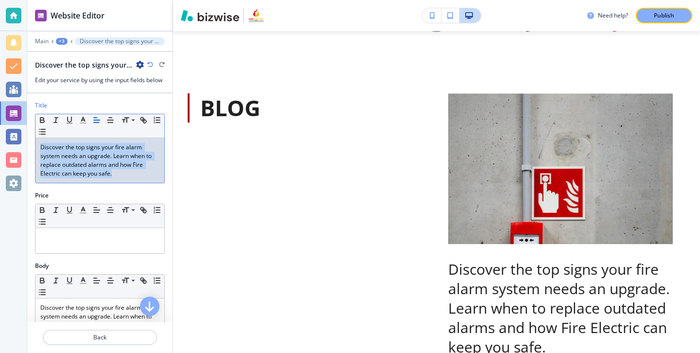
drag, startPoint x: 122, startPoint y: 172, endPoint x: 27, endPoint y: 132, distance: 103.3
click at [27, 132] on div "Title Small Normal Large Huge Discover the top signs your fire alarm system nee…" at bounding box center [99, 146] width 145 height 90
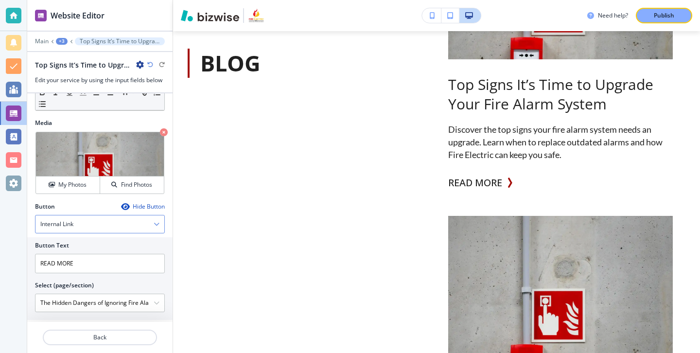
scroll to position [297, 0]
click at [77, 191] on button "My Photos" at bounding box center [68, 184] width 64 height 17
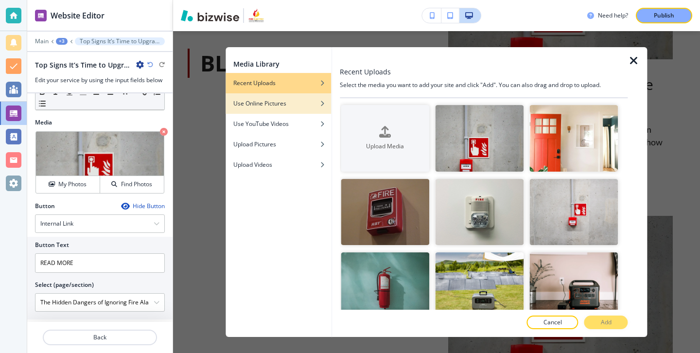
click at [317, 106] on div "Use Online Pictures" at bounding box center [277, 103] width 105 height 9
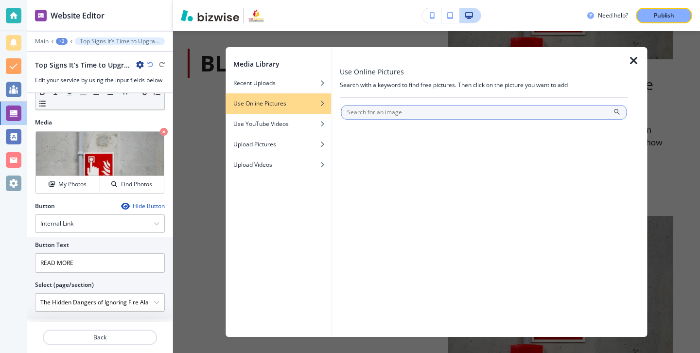
click at [362, 115] on input "text" at bounding box center [484, 112] width 286 height 15
type input "fire alarm"
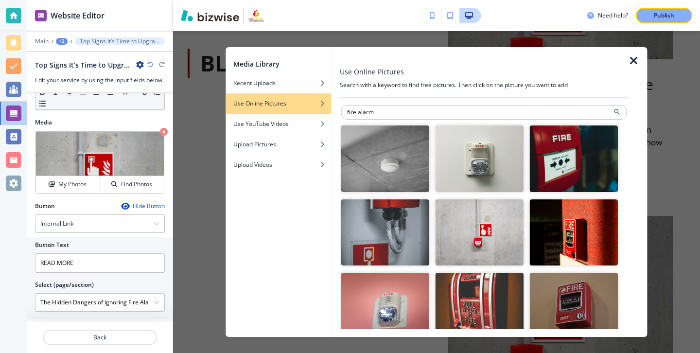
click at [413, 153] on img "button" at bounding box center [385, 158] width 88 height 67
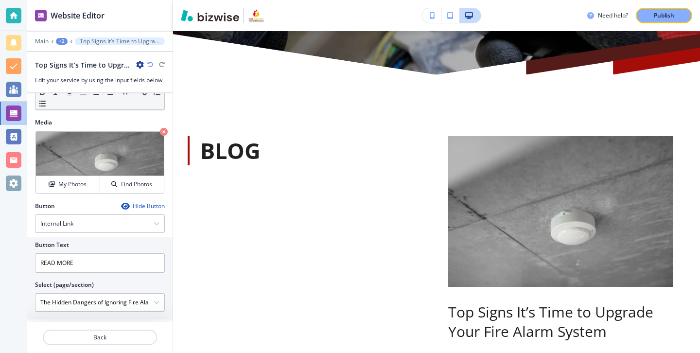
scroll to position [639, 0]
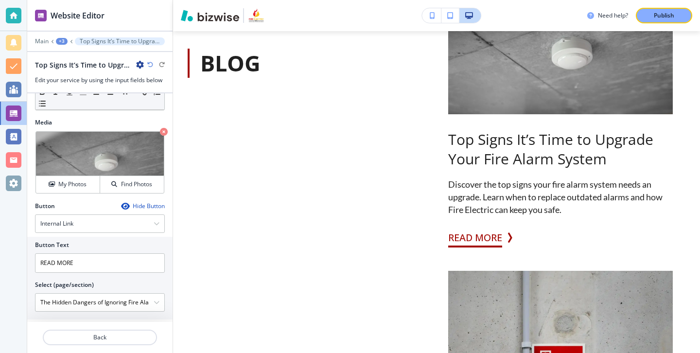
click at [499, 240] on button "READ MORE" at bounding box center [475, 237] width 54 height 19
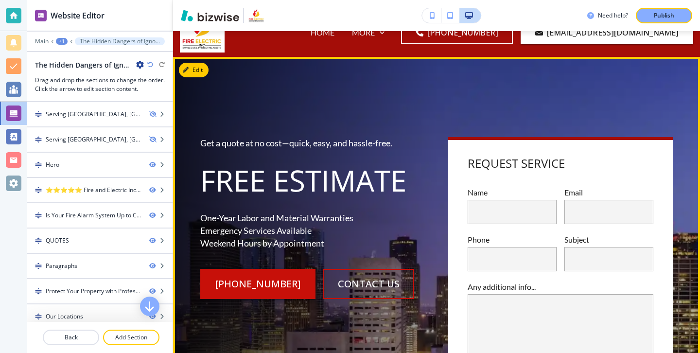
scroll to position [0, 0]
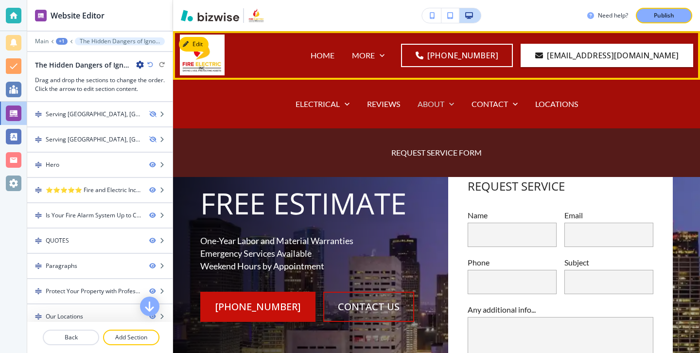
click at [438, 105] on p "ABOUT" at bounding box center [430, 103] width 27 height 11
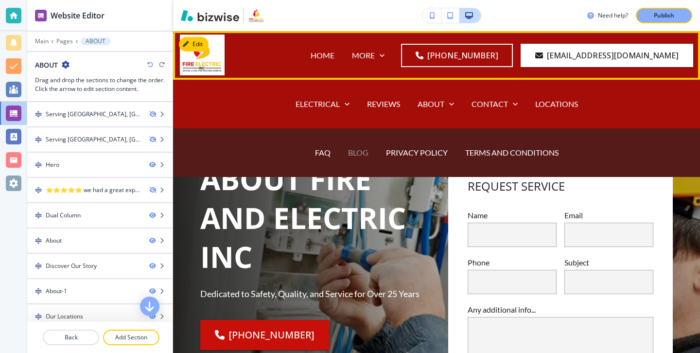
click at [361, 153] on p "BLOG" at bounding box center [358, 152] width 20 height 11
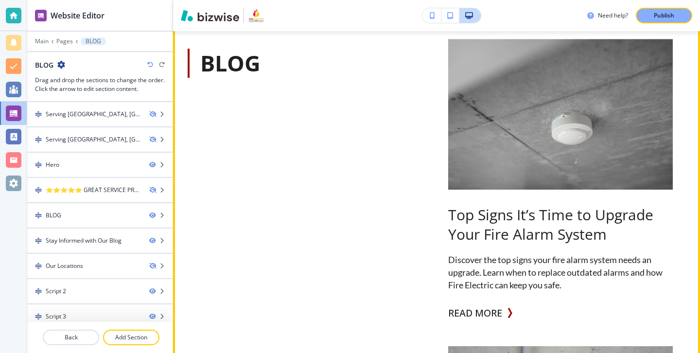
scroll to position [564, 0]
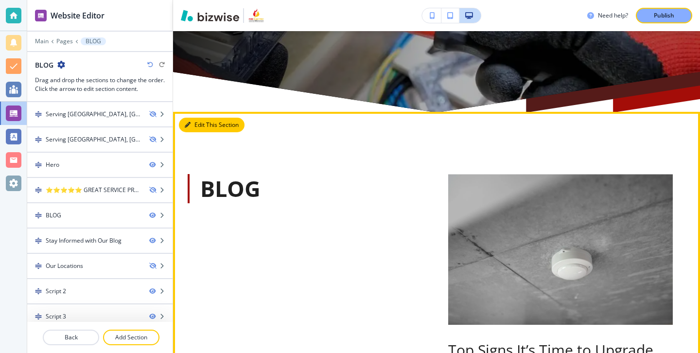
click at [207, 125] on button "Edit This Section" at bounding box center [212, 125] width 66 height 15
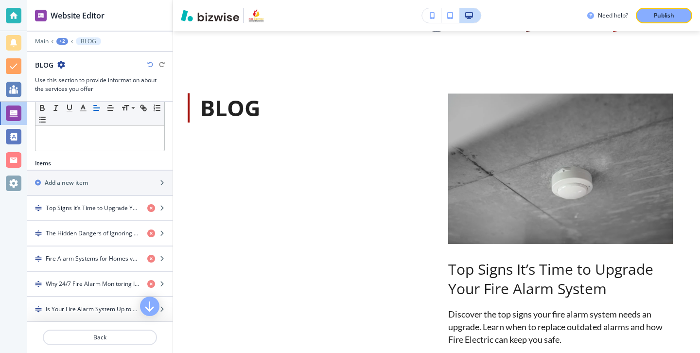
scroll to position [318, 0]
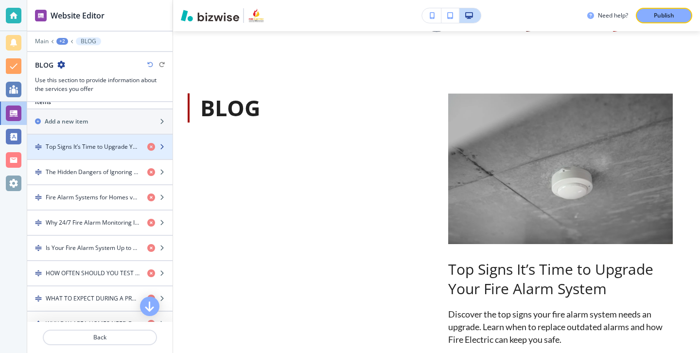
click at [109, 143] on h4 "Top Signs It’s Time to Upgrade Your Fire Alarm System" at bounding box center [93, 146] width 94 height 9
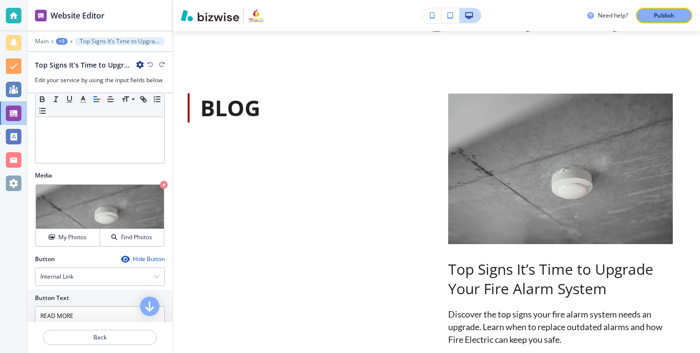
scroll to position [307, 0]
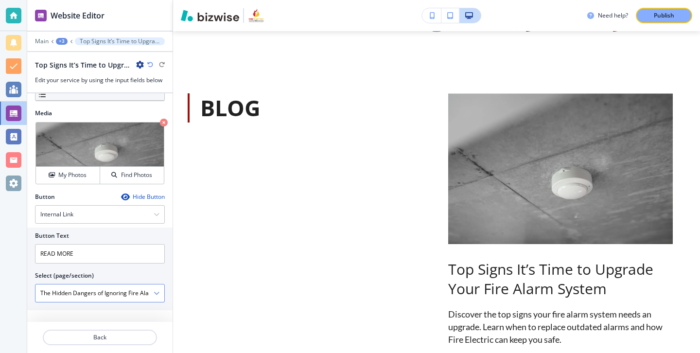
click at [156, 294] on icon "button" at bounding box center [157, 293] width 6 height 6
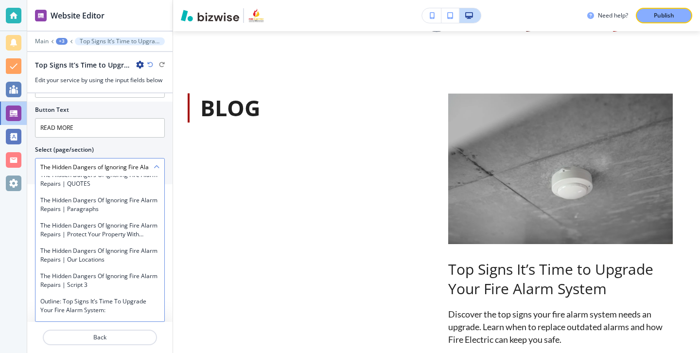
scroll to position [23835, 0]
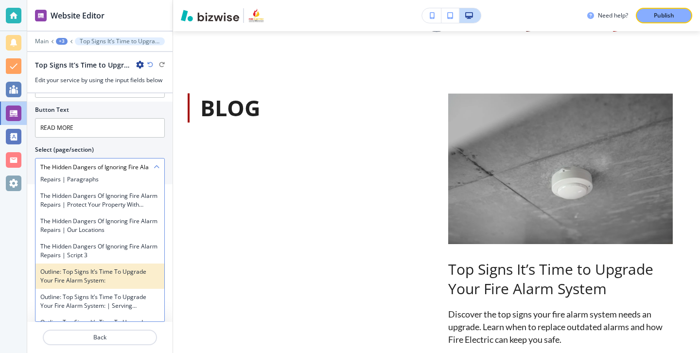
click at [138, 267] on h4 "Outline: Top Signs It’s Time to Upgrade Your Fire Alarm System:" at bounding box center [99, 275] width 119 height 17
type \(page\/section\) "Outline: Top Signs It’s Time to Upgrade Your Fire Alarm System:"
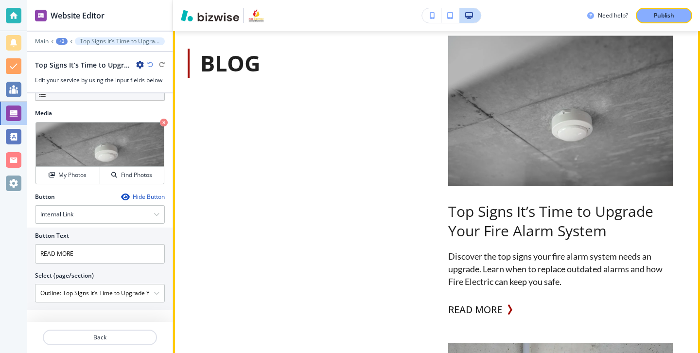
scroll to position [577, 0]
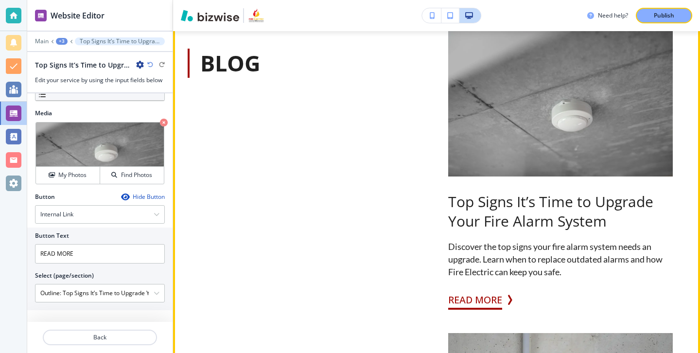
click at [494, 299] on button "READ MORE" at bounding box center [475, 299] width 54 height 19
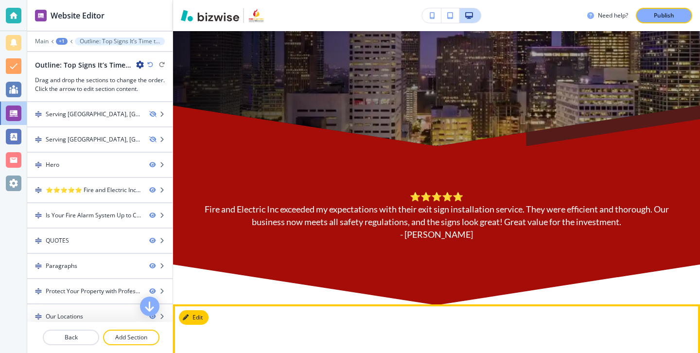
scroll to position [361, 0]
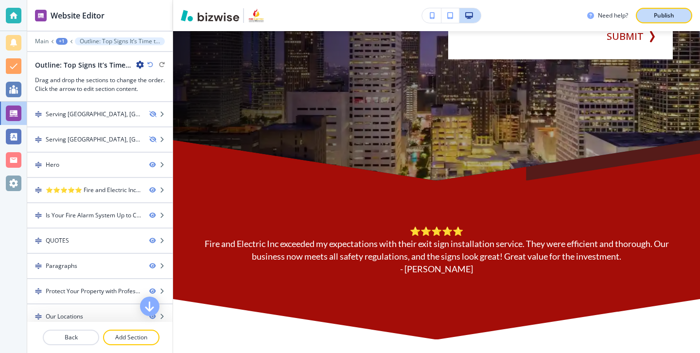
click at [669, 16] on p "Publish" at bounding box center [664, 15] width 20 height 9
click at [15, 15] on div at bounding box center [14, 16] width 16 height 16
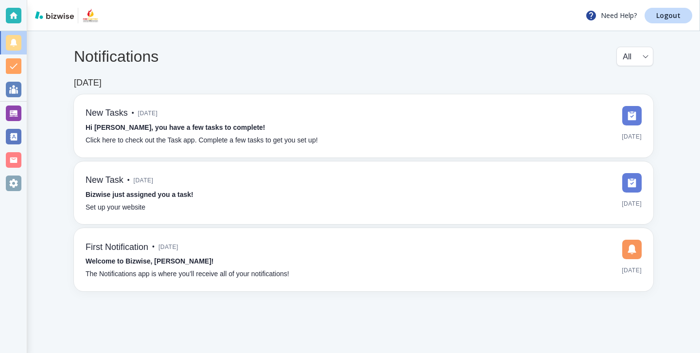
click at [681, 24] on div "Need Help? Logout" at bounding box center [363, 15] width 673 height 31
click at [681, 17] on link "Logout" at bounding box center [668, 16] width 48 height 16
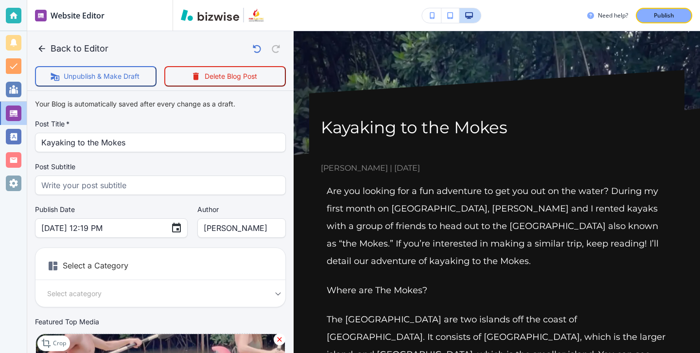
scroll to position [2455, 0]
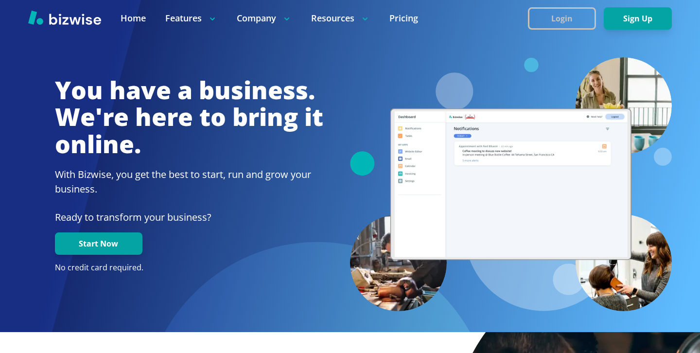
click at [550, 22] on button "Login" at bounding box center [562, 18] width 68 height 22
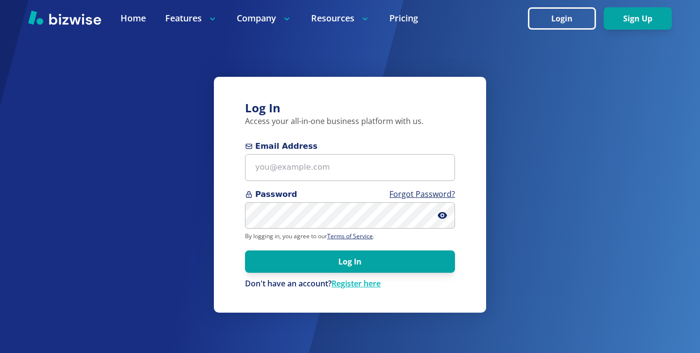
click at [243, 171] on div "Log In Access your all-in-one business platform with us. Email Address Password…" at bounding box center [350, 194] width 272 height 235
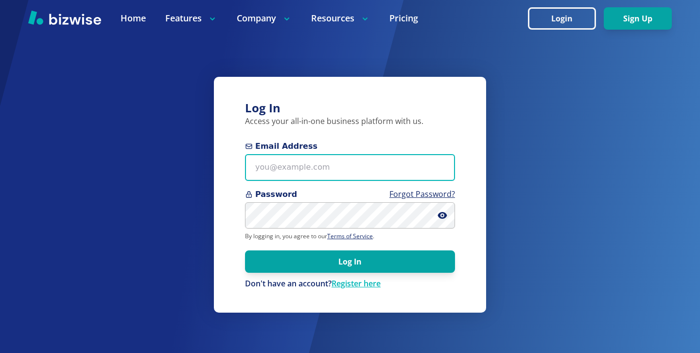
click at [261, 169] on input "Email Address" at bounding box center [350, 167] width 210 height 27
paste input "bayshorelandscapingco@gmail.com"
type input "bayshorelandscapingco@gmail.com"
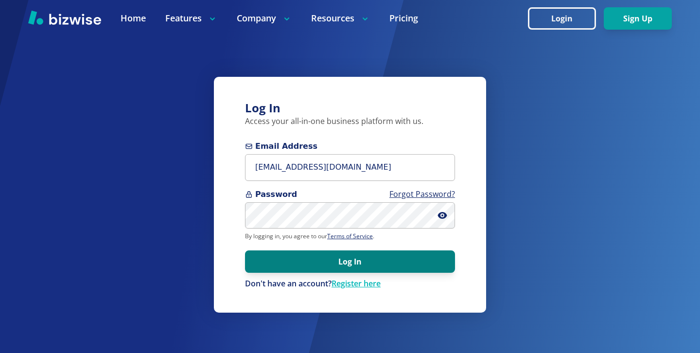
click at [306, 272] on button "Log In" at bounding box center [350, 261] width 210 height 22
